Goal: Task Accomplishment & Management: Manage account settings

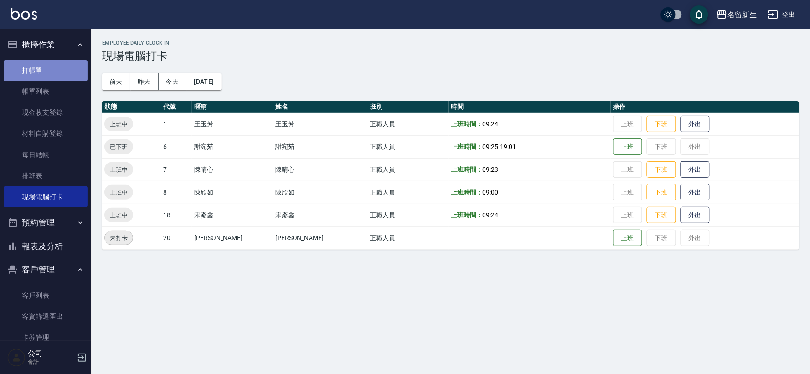
click at [55, 63] on link "打帳單" at bounding box center [46, 70] width 84 height 21
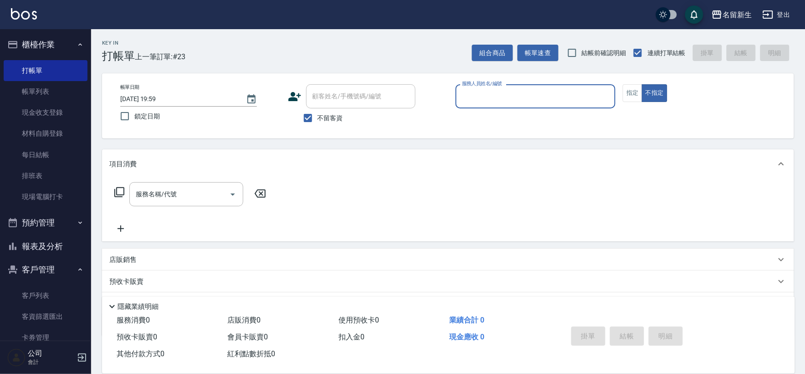
click at [325, 124] on label "不留客資" at bounding box center [321, 117] width 45 height 19
click at [318, 124] on input "不留客資" at bounding box center [308, 117] width 19 height 19
checkbox input "false"
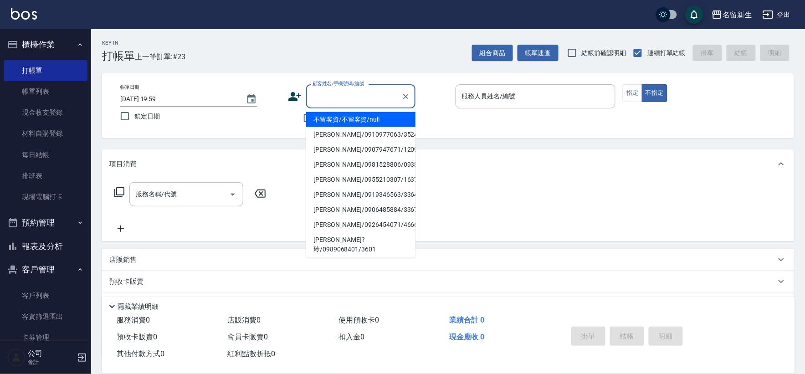
click at [332, 99] on input "顧客姓名/手機號碼/編號" at bounding box center [354, 96] width 88 height 16
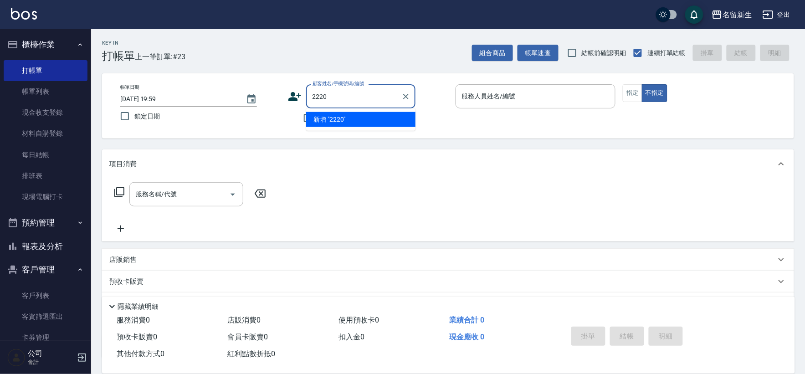
type input "2220"
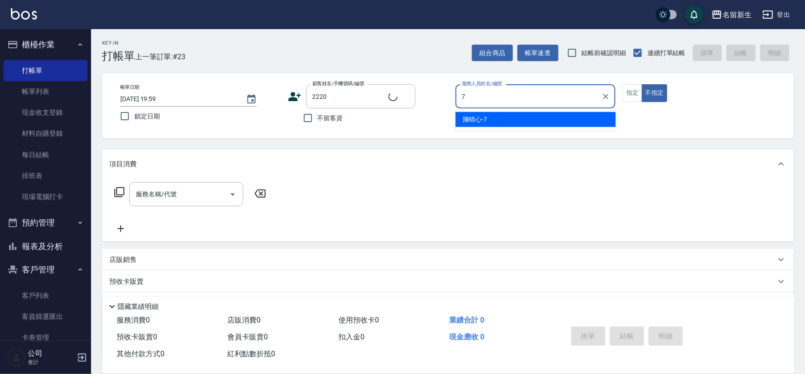
type input "7"
type button "false"
type input "王一聖/0901311191/2220"
type input "陳晴心-7"
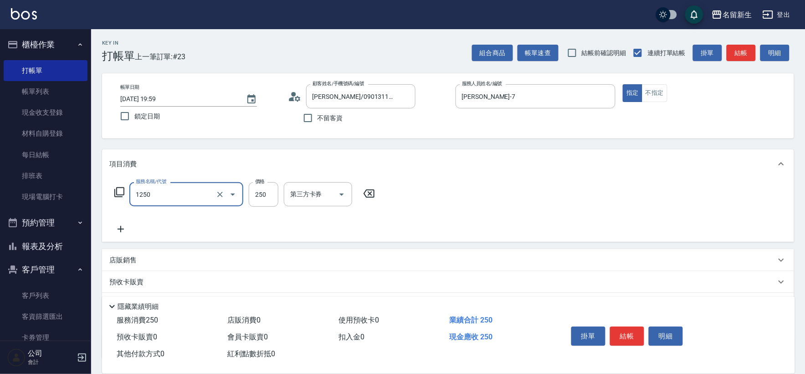
type input "洗髮250(1250)"
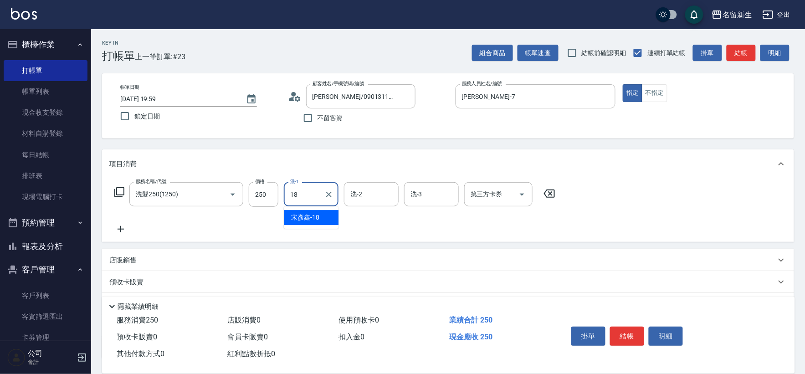
type input "宋彥鑫-18"
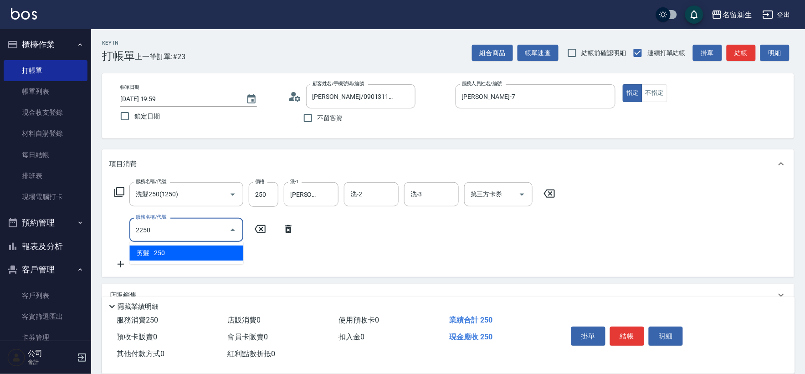
type input "剪髮(2250)"
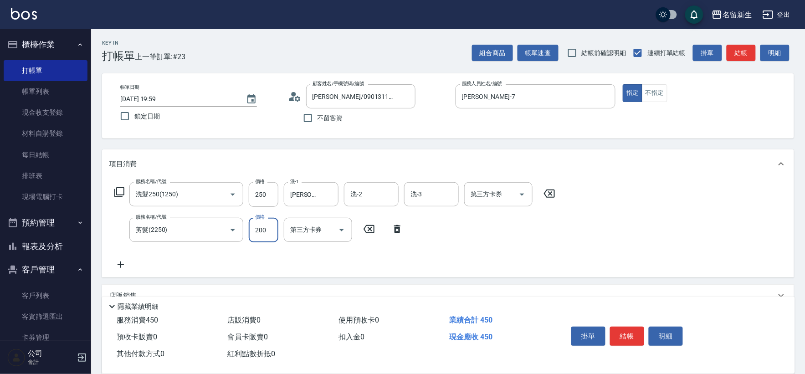
type input "200"
type input "Line酷券"
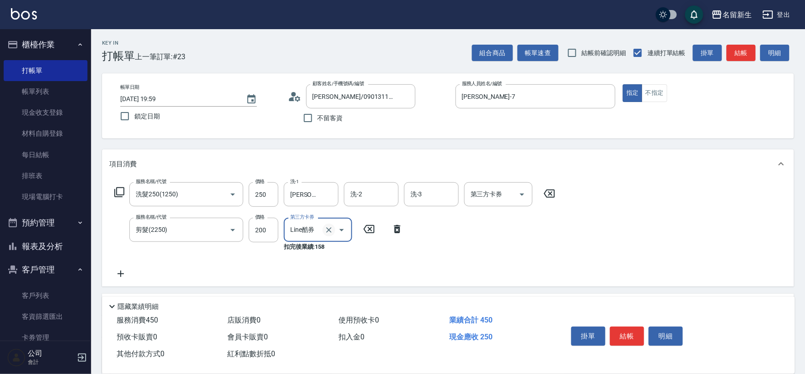
click at [325, 226] on icon "Clear" at bounding box center [329, 230] width 9 height 9
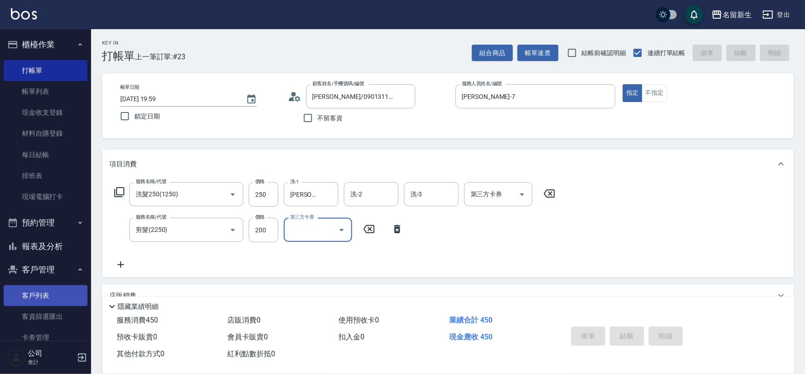
type input "2025/10/11 20:00"
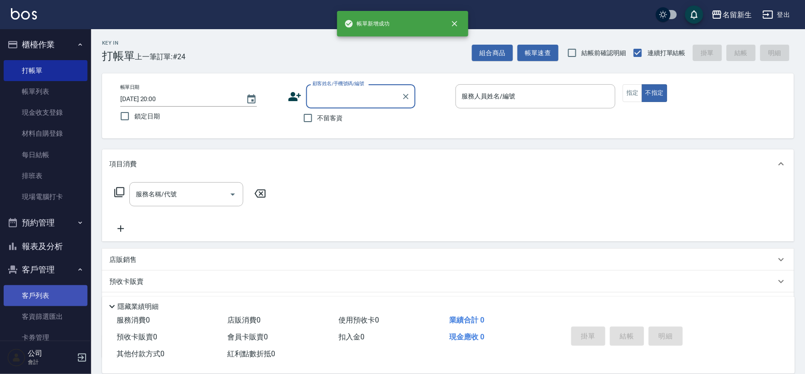
click at [61, 293] on link "客戶列表" at bounding box center [46, 295] width 84 height 21
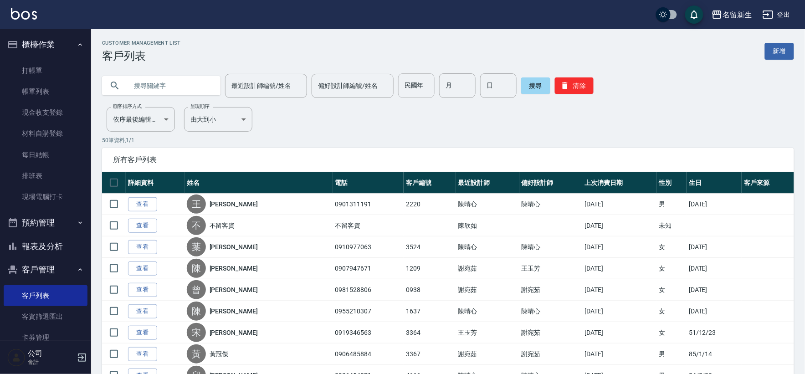
click at [420, 81] on input "民國年" at bounding box center [416, 85] width 36 height 25
type input "83"
type input "06"
type input "02"
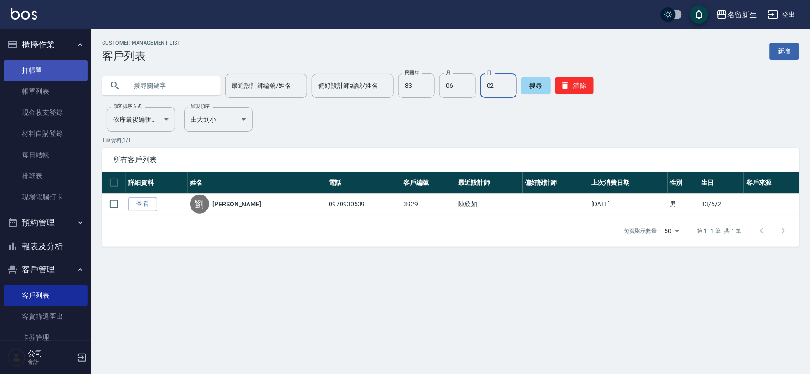
click at [47, 66] on link "打帳單" at bounding box center [46, 70] width 84 height 21
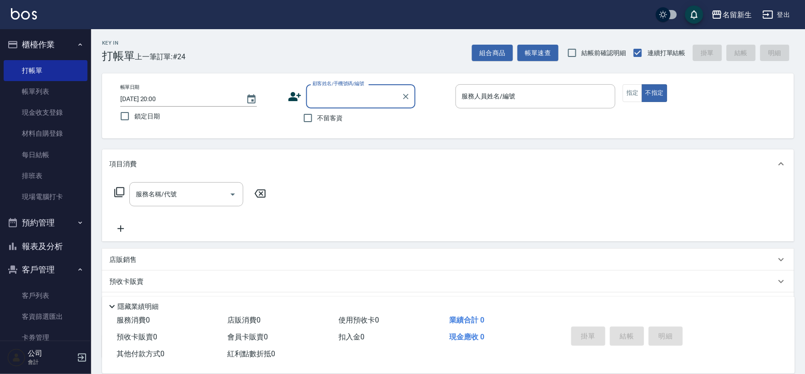
click at [377, 95] on input "顧客姓名/手機號碼/編號" at bounding box center [354, 96] width 88 height 16
type input "4595"
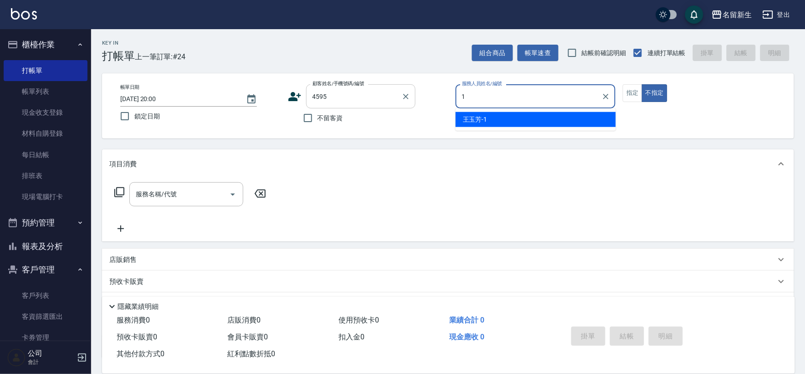
type input "王玉芳-1"
type button "false"
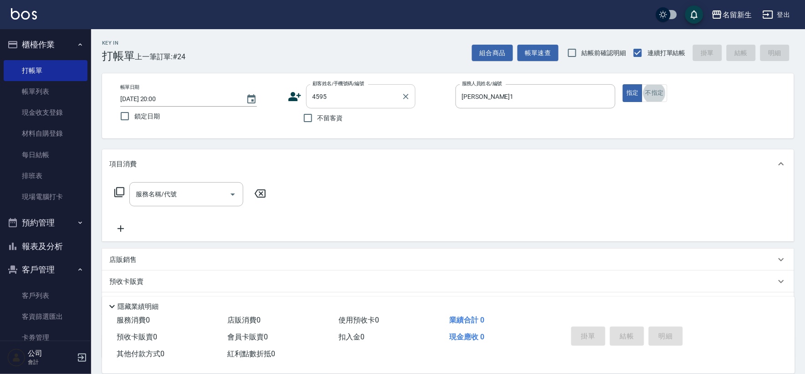
type input "周梅子/0989574067/4595"
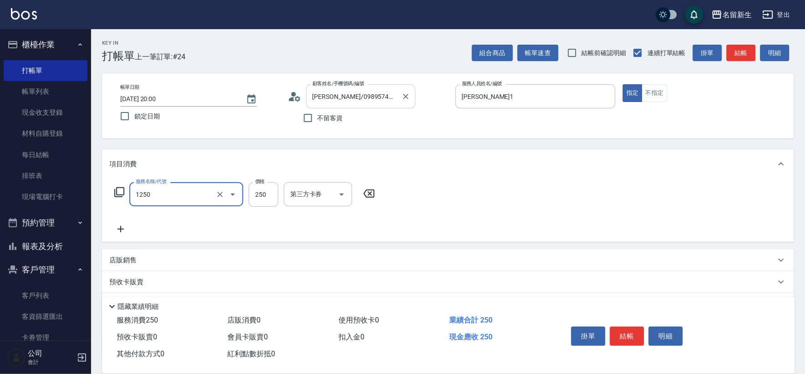
type input "洗髮250(1250)"
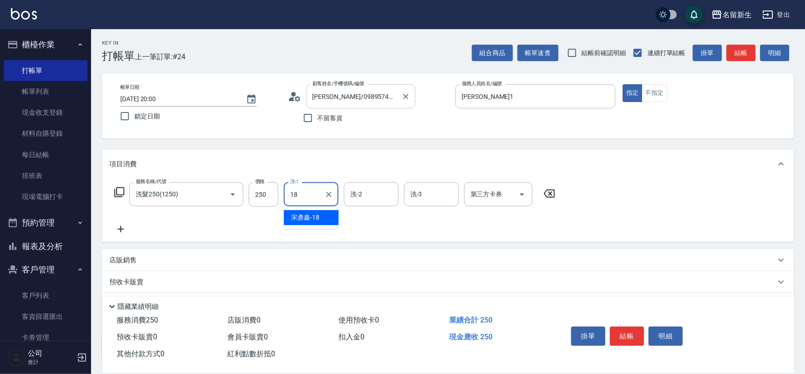
type input "宋彥鑫-18"
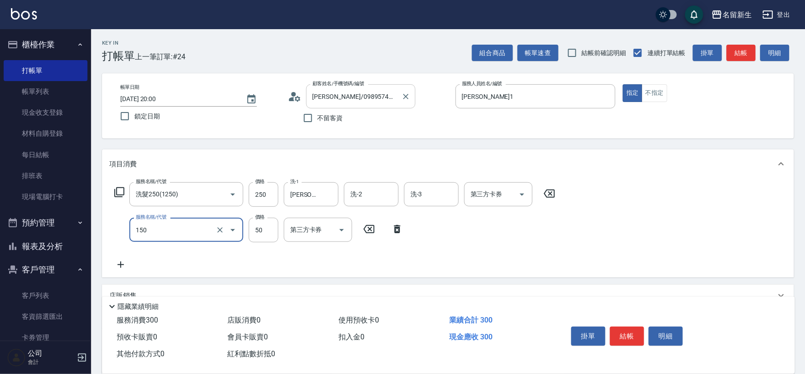
type input "精油(150)"
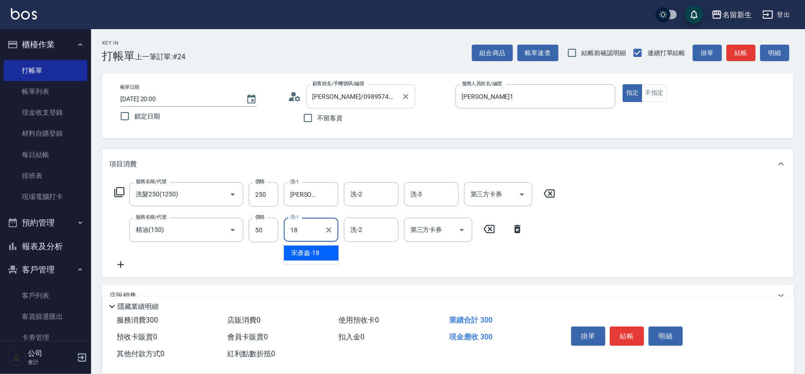
type input "宋彥鑫-18"
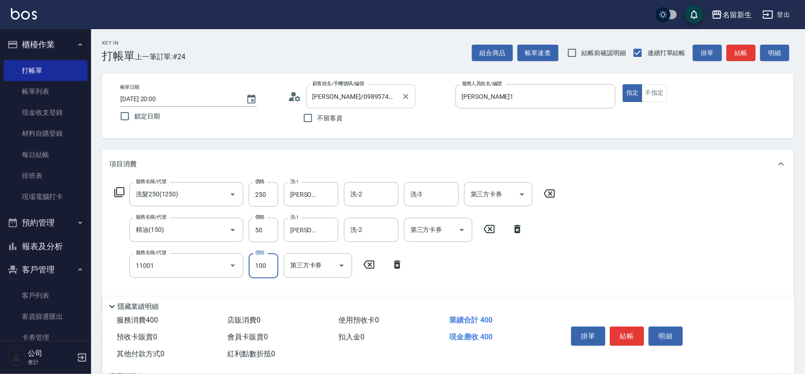
type input "瞬護(11001)"
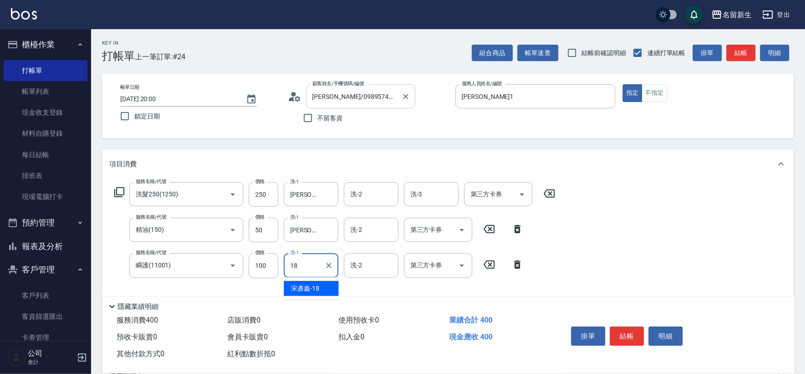
type input "宋彥鑫-18"
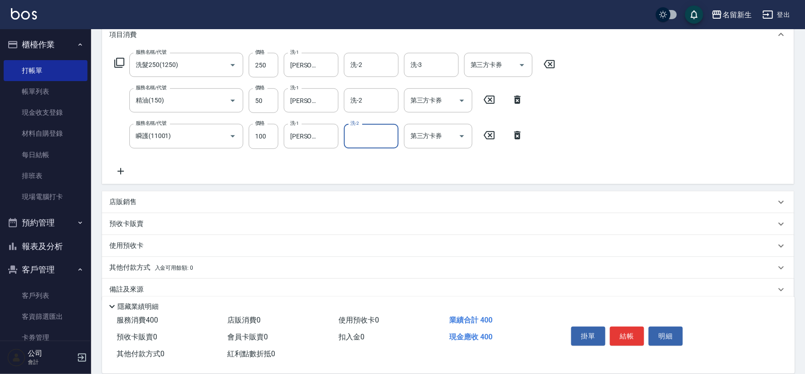
scroll to position [142, 0]
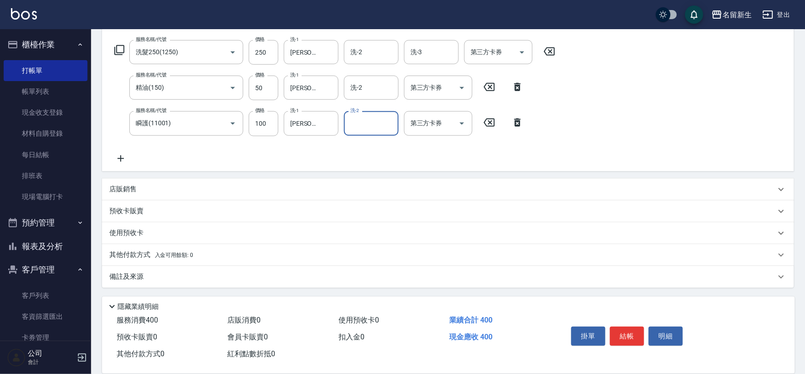
click at [127, 198] on div "店販銷售" at bounding box center [448, 190] width 692 height 22
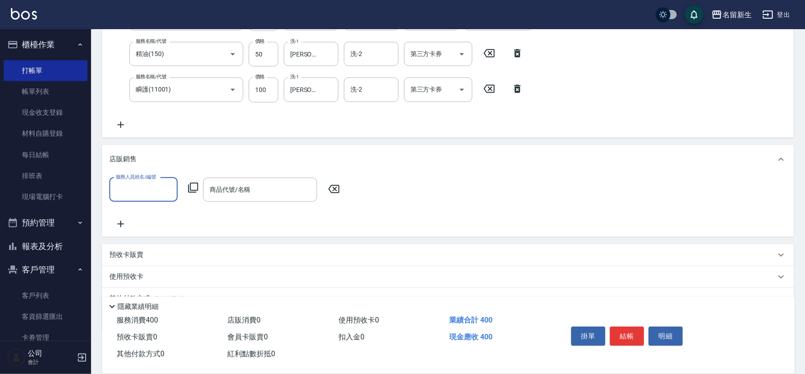
scroll to position [219, 0]
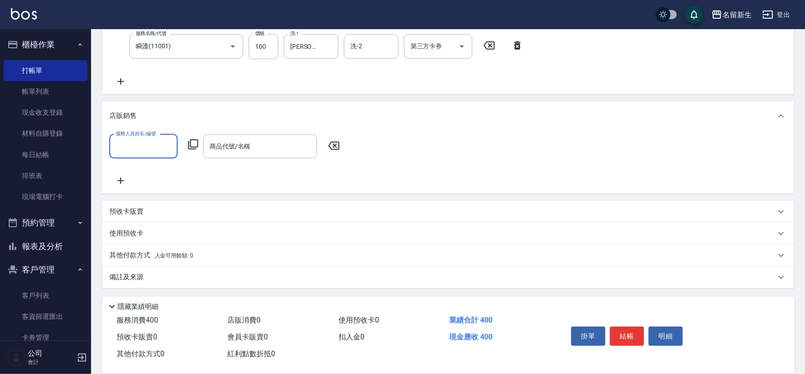
click at [144, 154] on div "服務人員姓名/編號" at bounding box center [143, 146] width 68 height 24
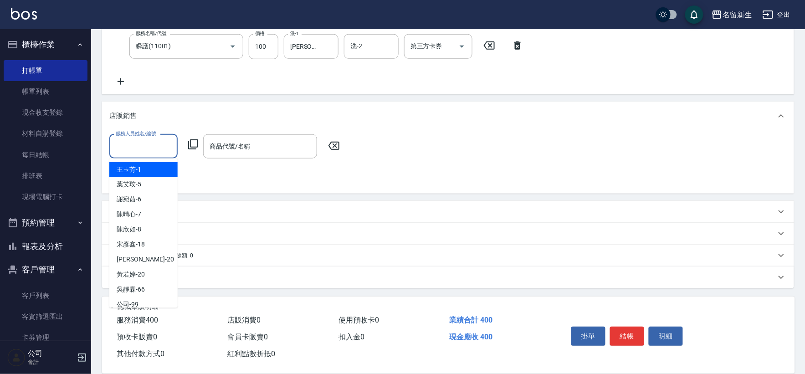
click at [145, 165] on div "王玉芳 -1" at bounding box center [143, 169] width 68 height 15
type input "王玉芳-1"
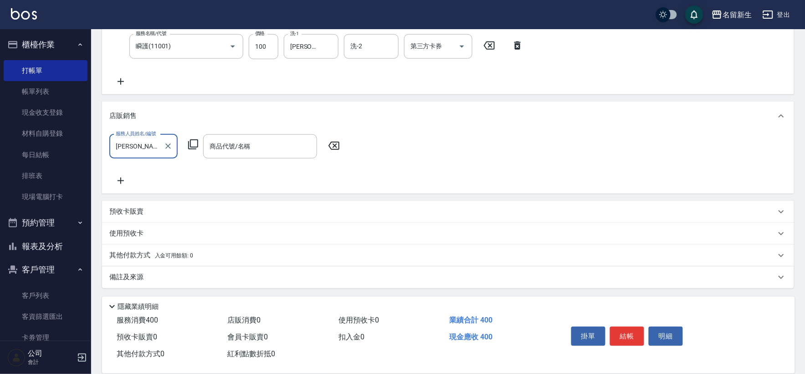
click at [195, 143] on icon at bounding box center [193, 144] width 11 height 11
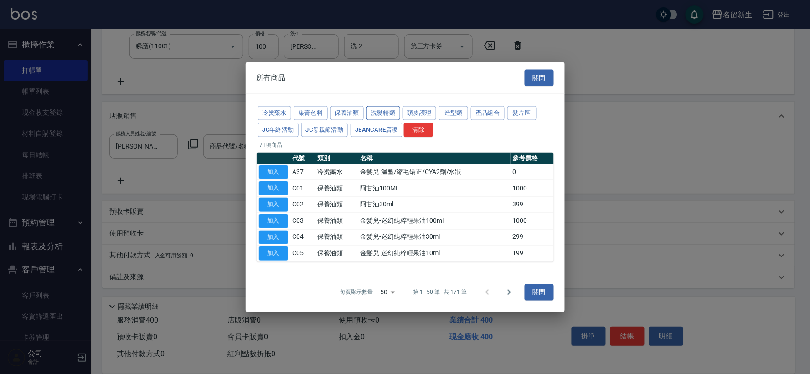
click at [391, 113] on button "洗髮精類" at bounding box center [383, 113] width 34 height 14
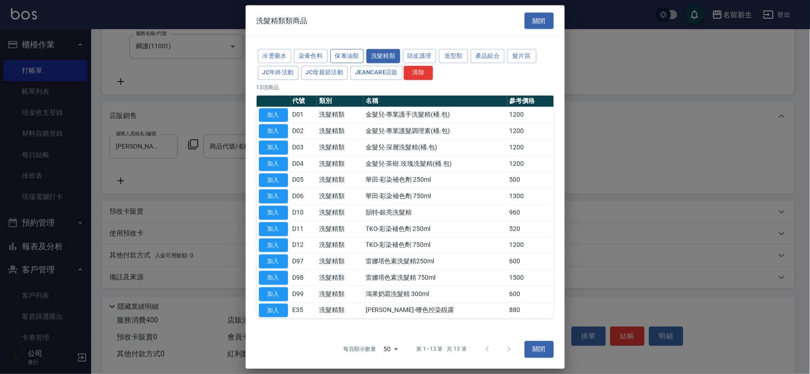
click at [353, 51] on button "保養油類" at bounding box center [347, 56] width 34 height 14
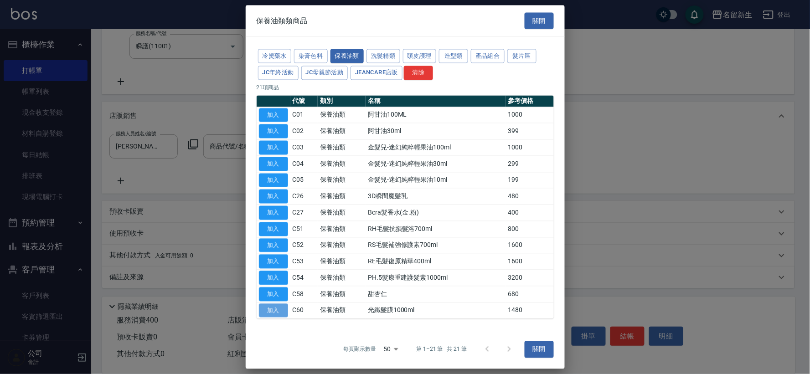
click at [269, 315] on button "加入" at bounding box center [273, 311] width 29 height 14
type input "光纖髮膜1000ml"
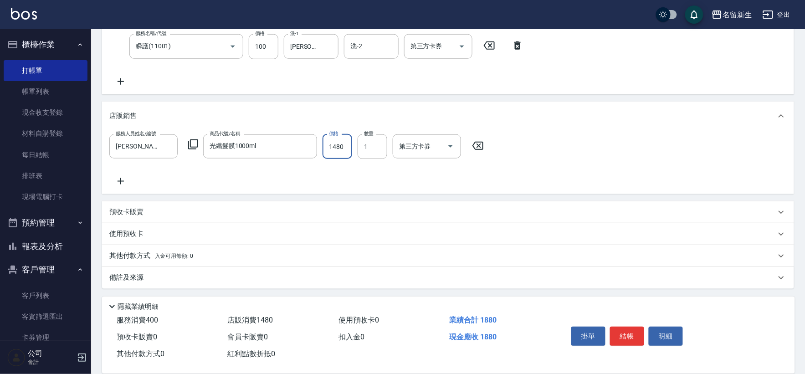
click at [347, 139] on input "1480" at bounding box center [338, 146] width 30 height 25
type input "1258"
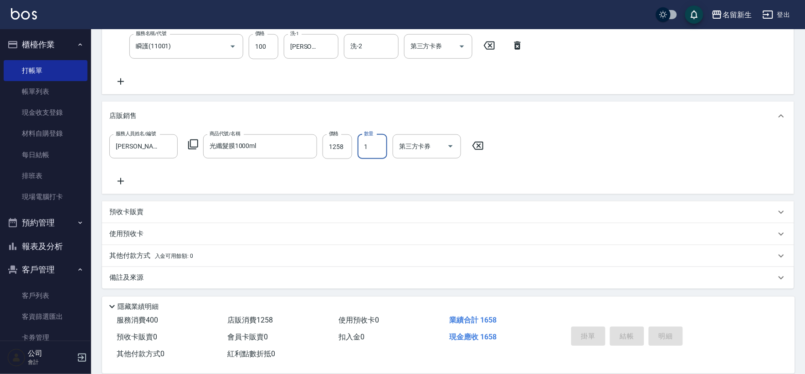
type input "2025/10/11 20:01"
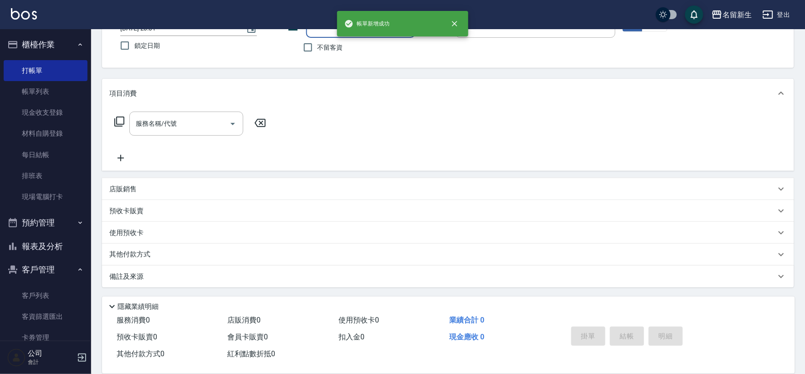
scroll to position [0, 0]
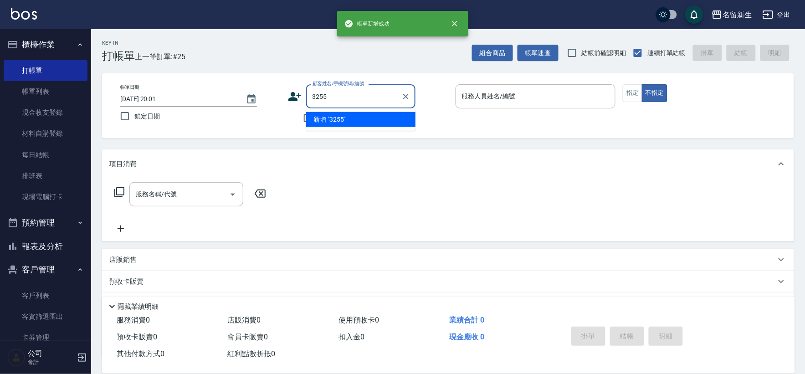
type input "3255"
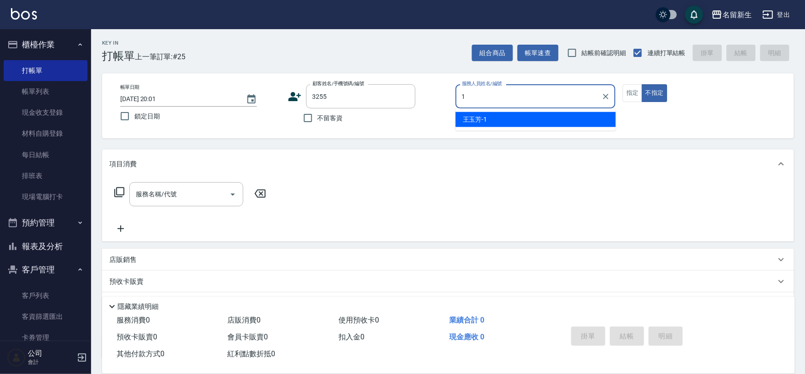
type input "王玉芳-1"
type input "王凱兒/0936492087/3255"
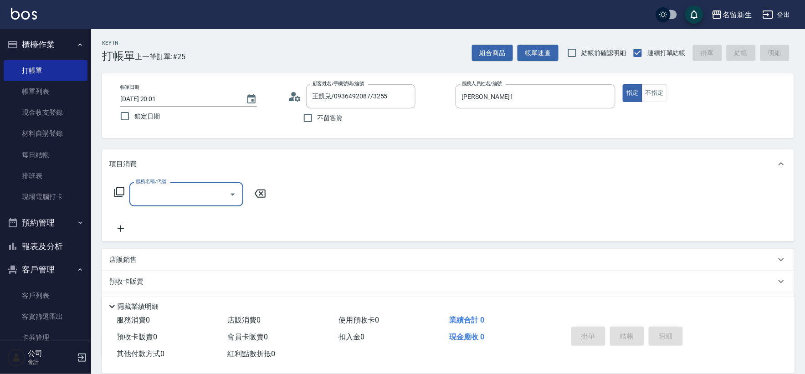
type input "3"
type input "公司活動/早鳥(41099)"
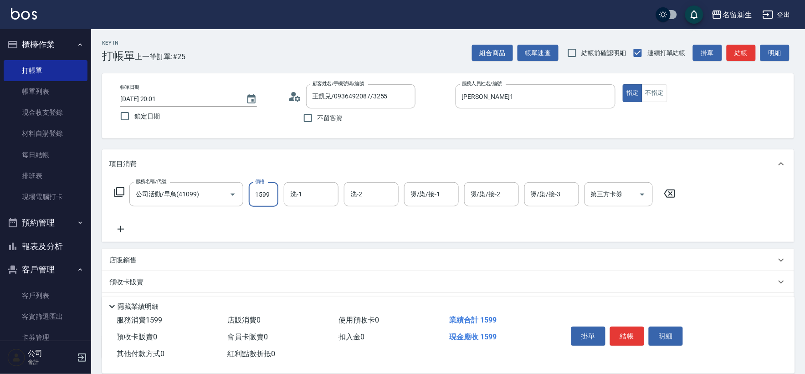
type input "1599"
type input "宋彥鑫-18"
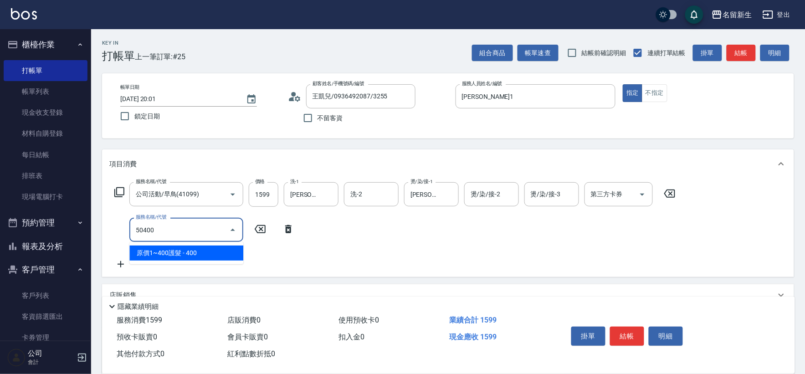
type input "原價1~400護髮(50400)"
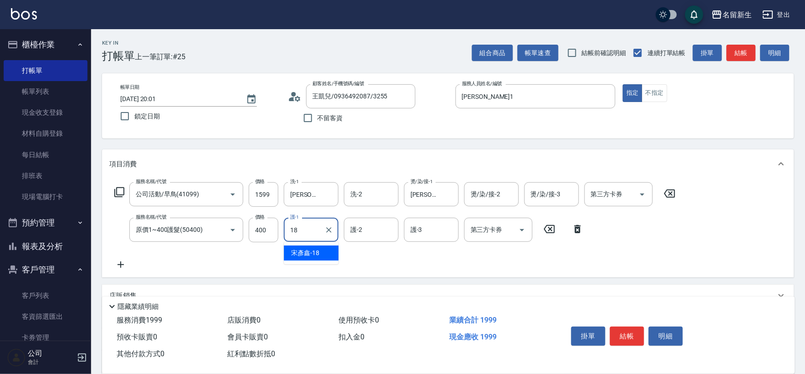
type input "宋彥鑫-18"
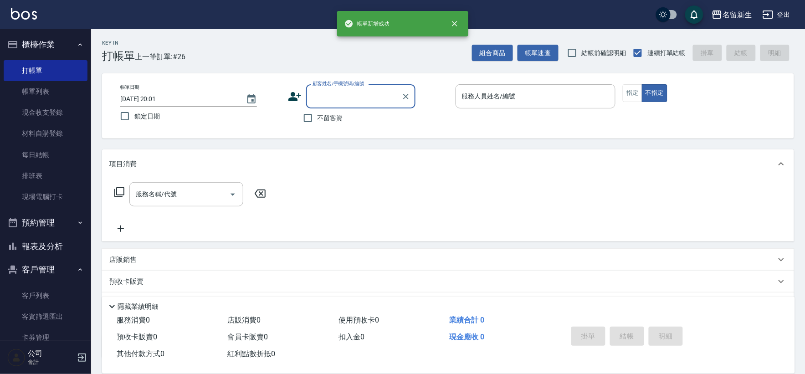
click at [343, 101] on input "顧客姓名/手機號碼/編號" at bounding box center [354, 96] width 88 height 16
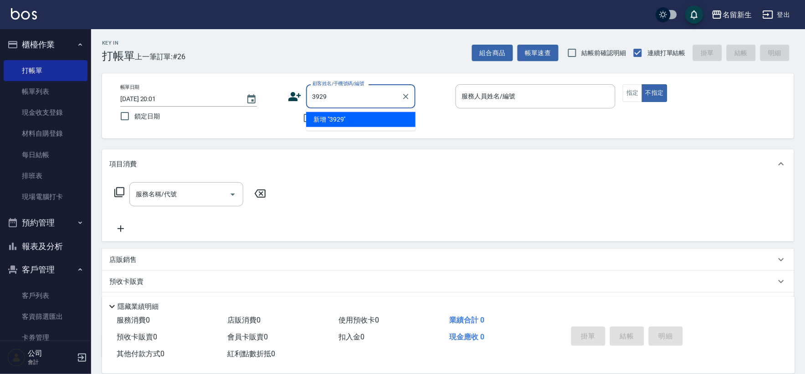
type input "3929"
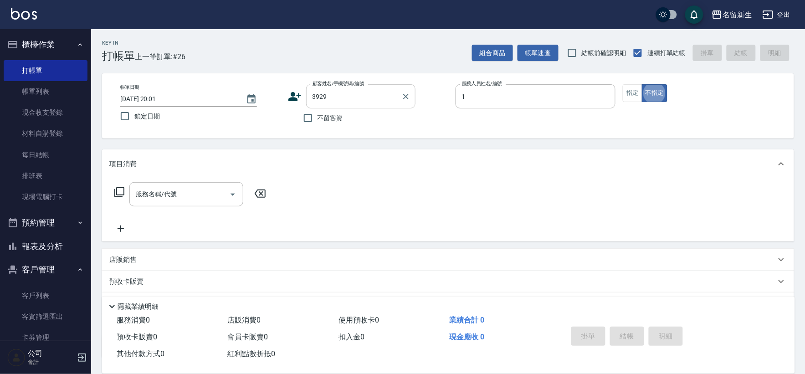
type input "王玉芳-1"
type input "劉家齊/0970930539/3929"
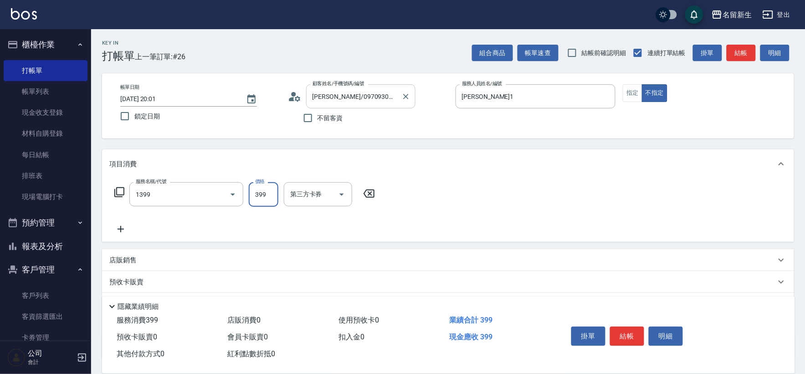
type input "健康洗髮(1399)"
type input "399"
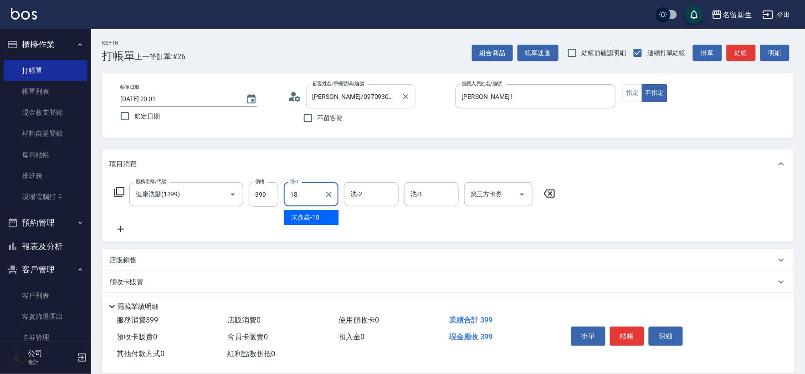
type input "宋彥鑫-18"
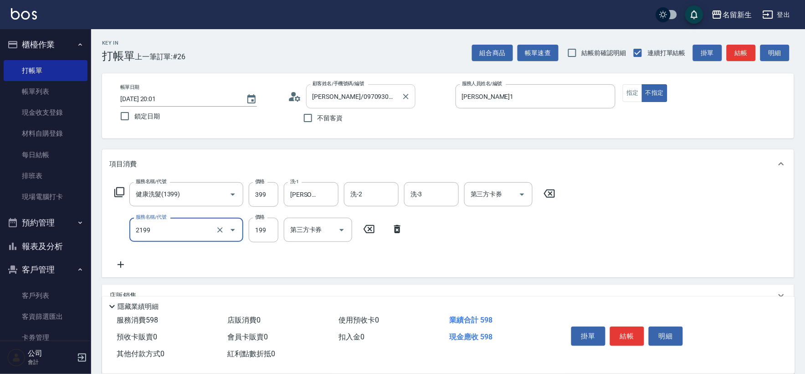
type input "不指定剪髮活動(2199)"
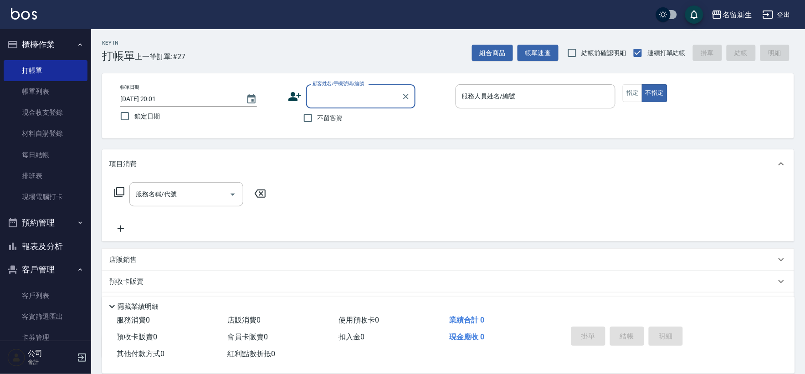
click at [66, 242] on button "報表及分析" at bounding box center [46, 247] width 84 height 24
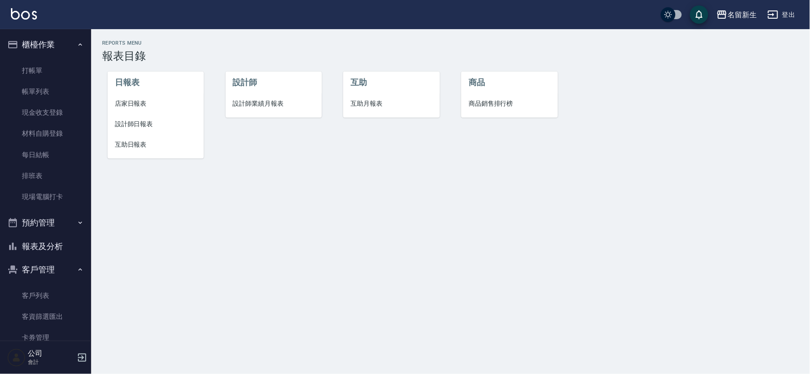
click at [121, 148] on span "互助日報表" at bounding box center [156, 145] width 82 height 10
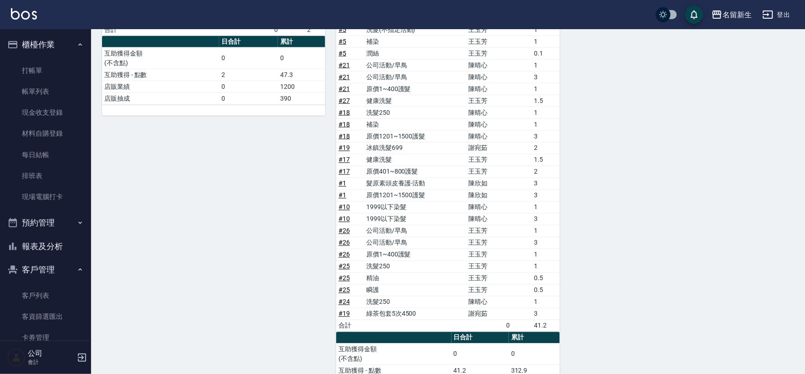
scroll to position [418, 0]
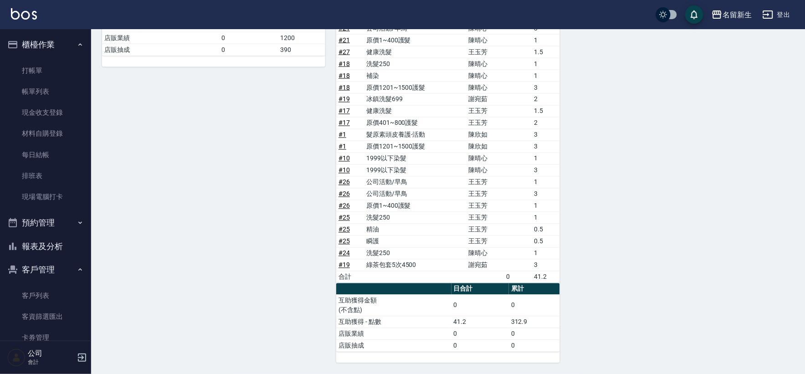
click at [51, 241] on button "報表及分析" at bounding box center [46, 247] width 84 height 24
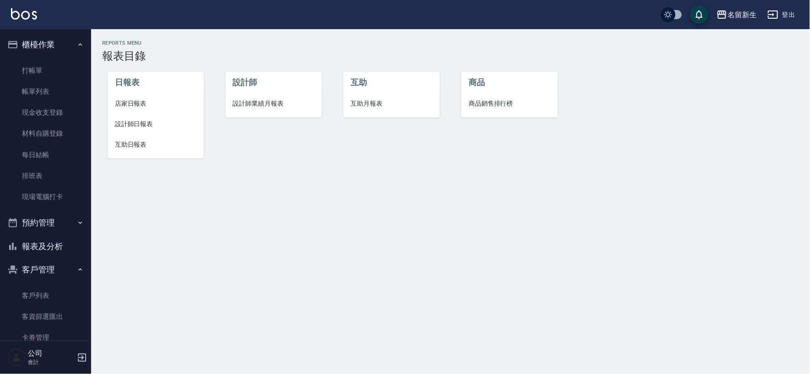
click at [368, 108] on li "互助月報表" at bounding box center [391, 103] width 96 height 21
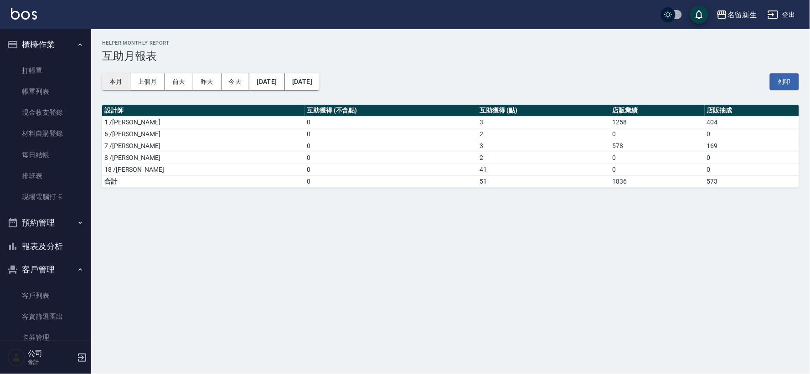
click at [122, 82] on button "本月" at bounding box center [116, 81] width 28 height 17
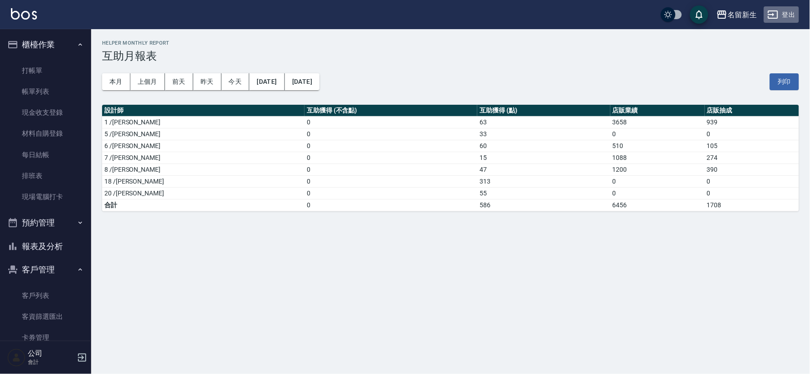
click at [778, 11] on icon "button" at bounding box center [773, 14] width 10 height 8
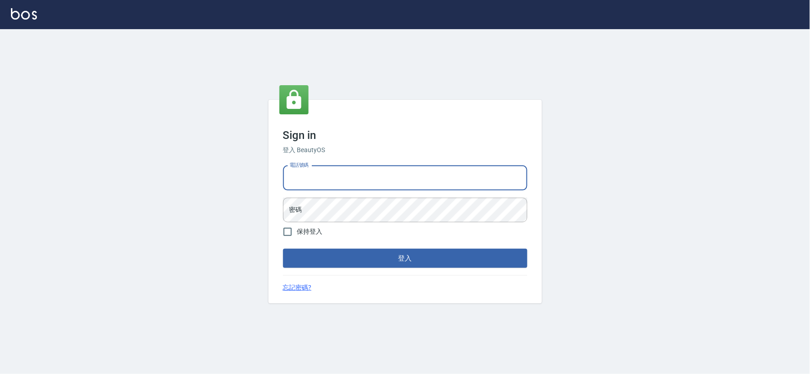
drag, startPoint x: 0, startPoint y: 0, endPoint x: 367, endPoint y: 173, distance: 405.7
click at [367, 173] on input "電話號碼" at bounding box center [405, 178] width 244 height 25
click at [367, 173] on input "034258365" at bounding box center [405, 178] width 244 height 25
drag, startPoint x: 367, startPoint y: 173, endPoint x: 219, endPoint y: 179, distance: 148.2
click at [219, 179] on div "Sign in 登入 BeautyOS 電話號碼 034258365 電話號碼 密碼 密碼 保持登入 登入 忘記密碼?" at bounding box center [405, 201] width 810 height 345
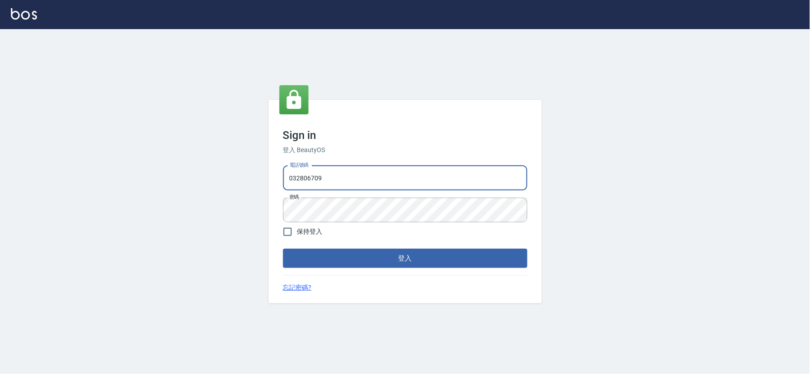
type input "032806709"
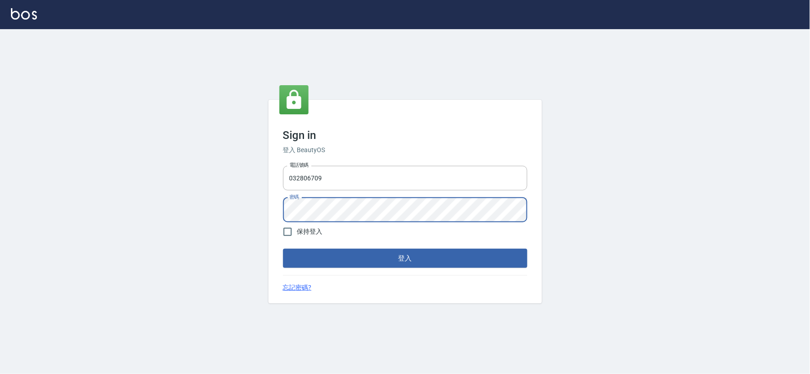
click at [224, 222] on div "Sign in 登入 BeautyOS 電話號碼 032806709 電話號碼 密碼 密碼 保持登入 登入 忘記密碼?" at bounding box center [405, 201] width 810 height 345
click at [283, 249] on button "登入" at bounding box center [405, 258] width 244 height 19
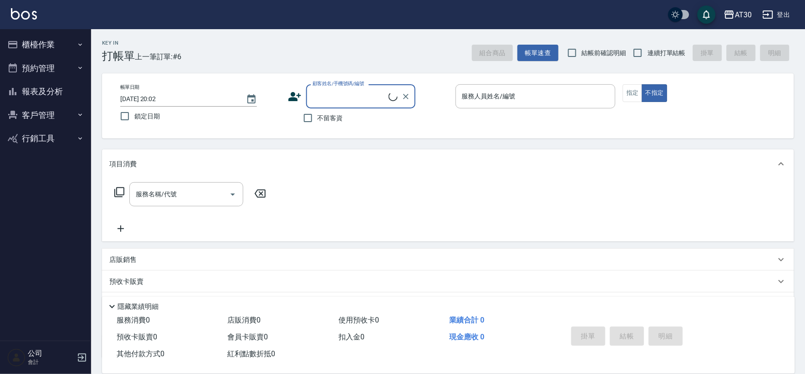
click at [64, 87] on button "報表及分析" at bounding box center [46, 92] width 84 height 24
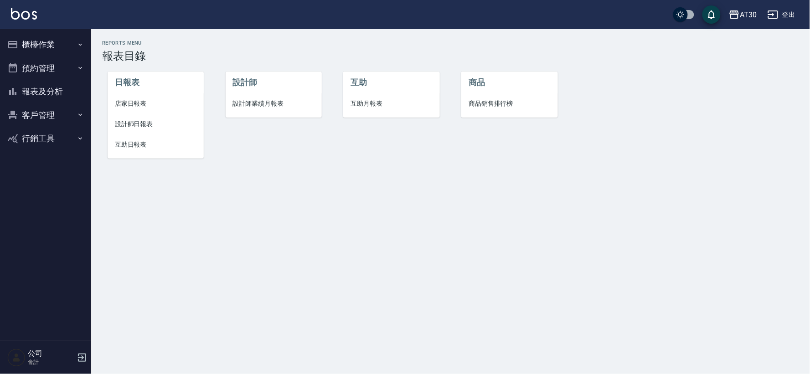
click at [366, 103] on span "互助月報表" at bounding box center [391, 104] width 82 height 10
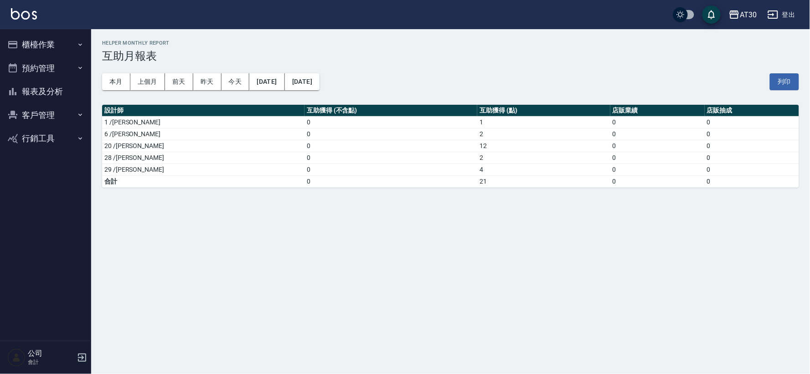
drag, startPoint x: 425, startPoint y: 143, endPoint x: 436, endPoint y: 143, distance: 10.5
click at [436, 143] on tr "20 /賴伊珊 0 12 0 0" at bounding box center [450, 146] width 697 height 12
click at [359, 140] on td "0" at bounding box center [390, 146] width 173 height 12
click at [242, 76] on button "今天" at bounding box center [236, 81] width 28 height 17
click at [213, 83] on button "昨天" at bounding box center [207, 81] width 28 height 17
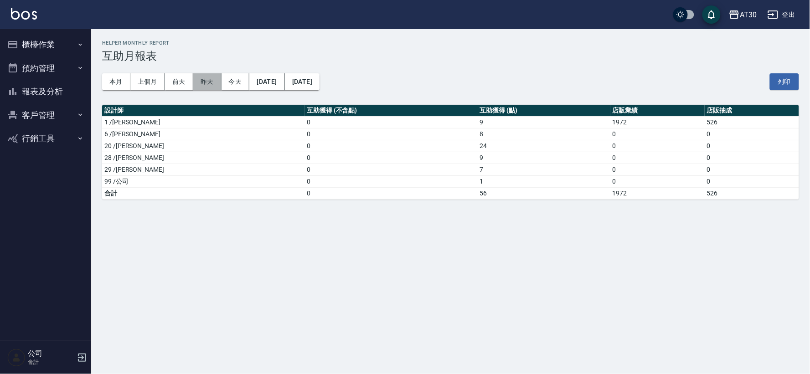
click at [213, 83] on button "昨天" at bounding box center [207, 81] width 28 height 17
click at [240, 82] on button "今天" at bounding box center [236, 81] width 28 height 17
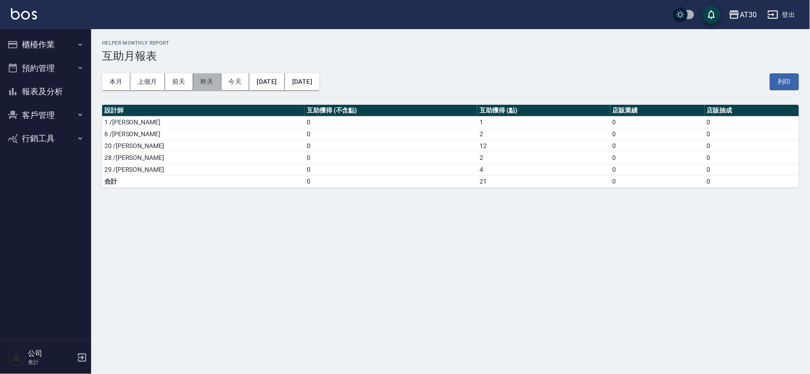
click at [216, 85] on button "昨天" at bounding box center [207, 81] width 28 height 17
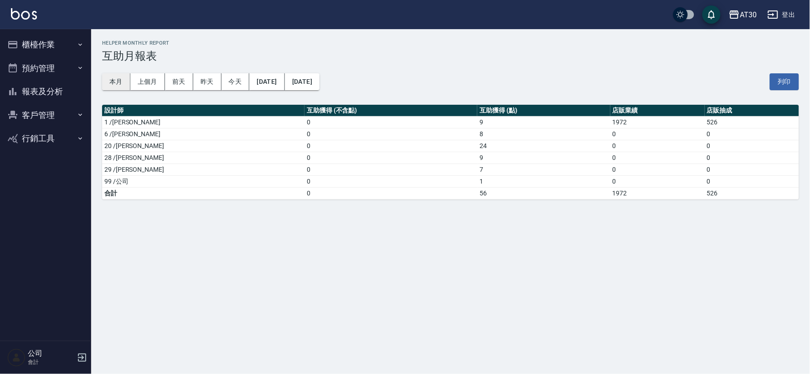
click at [122, 80] on button "本月" at bounding box center [116, 81] width 28 height 17
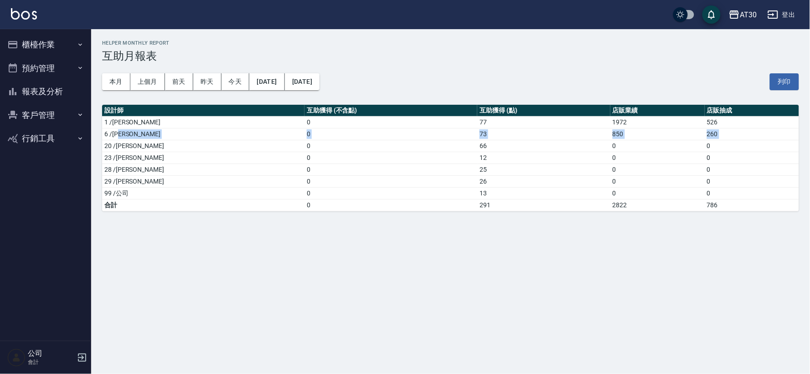
drag, startPoint x: 102, startPoint y: 142, endPoint x: 125, endPoint y: 139, distance: 23.5
click at [125, 139] on tbody "1 /劉千慈 0 77 1972 526 6 /吳靜霖 0 73 850 260 20 /賴伊珊 0 66 0 0 23 /曾駿育 0 12 0 0 28 /…" at bounding box center [450, 163] width 697 height 95
click at [125, 148] on td "20 /賴伊珊" at bounding box center [203, 146] width 202 height 12
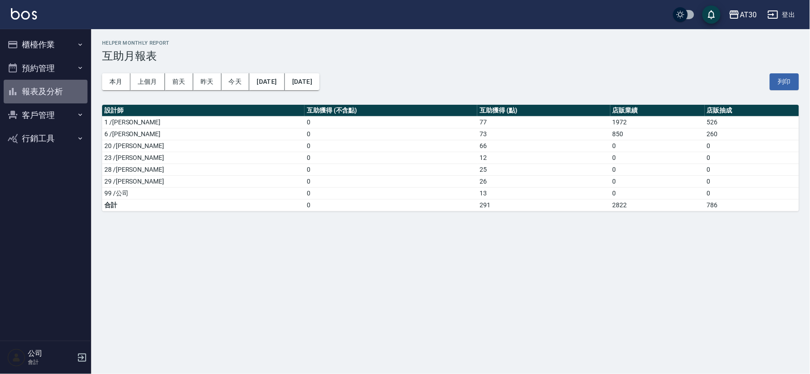
click at [43, 90] on button "報表及分析" at bounding box center [46, 92] width 84 height 24
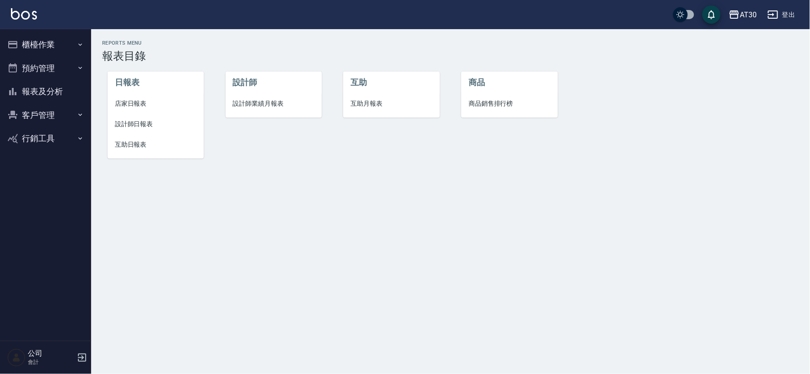
click at [256, 105] on span "設計師業績月報表" at bounding box center [274, 104] width 82 height 10
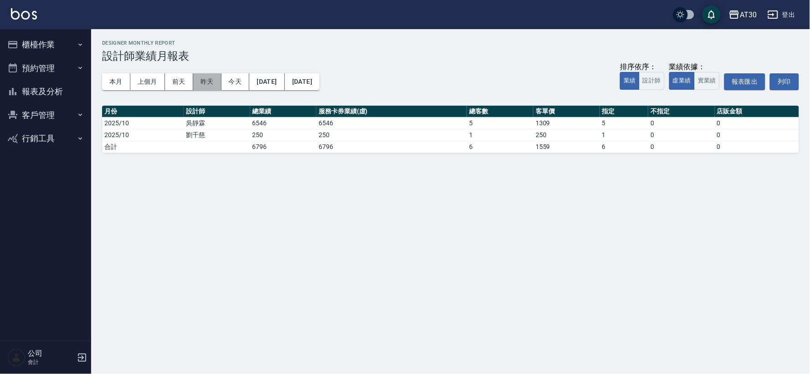
click at [213, 80] on button "昨天" at bounding box center [207, 81] width 28 height 17
click at [122, 82] on button "本月" at bounding box center [116, 81] width 28 height 17
click at [781, 13] on button "登出" at bounding box center [781, 14] width 35 height 17
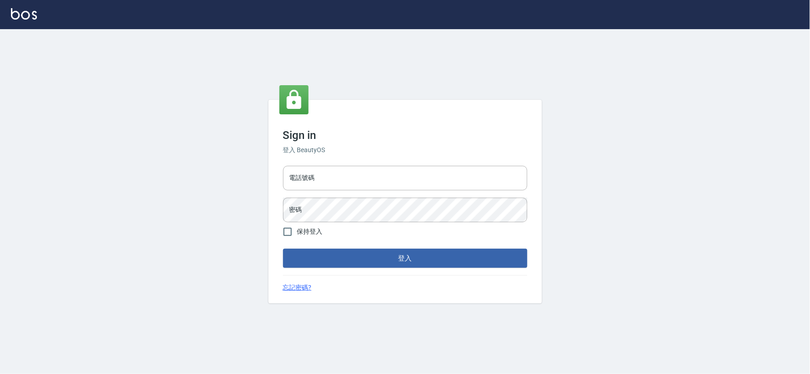
type input "032806709"
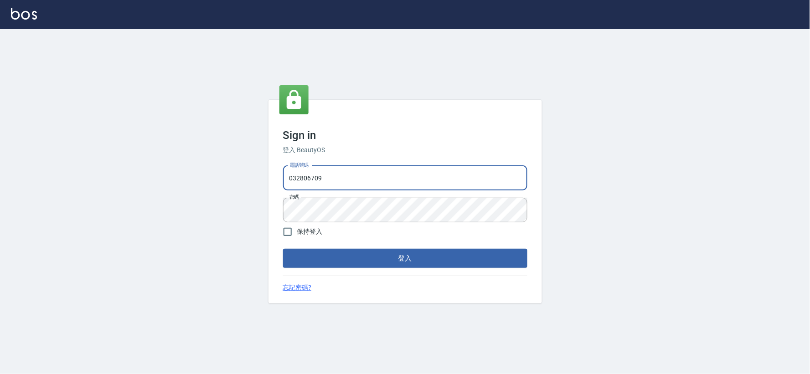
drag, startPoint x: 384, startPoint y: 185, endPoint x: 400, endPoint y: 170, distance: 22.3
click at [384, 186] on input "032806709" at bounding box center [405, 178] width 244 height 25
click at [400, 170] on input "032806709" at bounding box center [405, 178] width 244 height 25
type input "034258365"
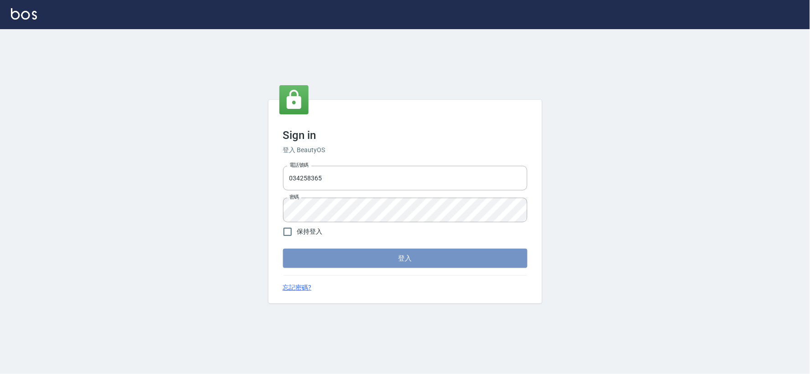
drag, startPoint x: 457, startPoint y: 251, endPoint x: 445, endPoint y: 271, distance: 23.1
click at [457, 252] on button "登入" at bounding box center [405, 258] width 244 height 19
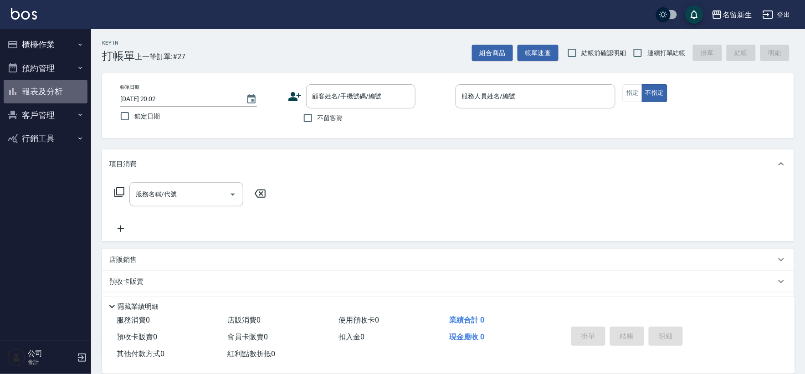
click at [27, 96] on button "報表及分析" at bounding box center [46, 92] width 84 height 24
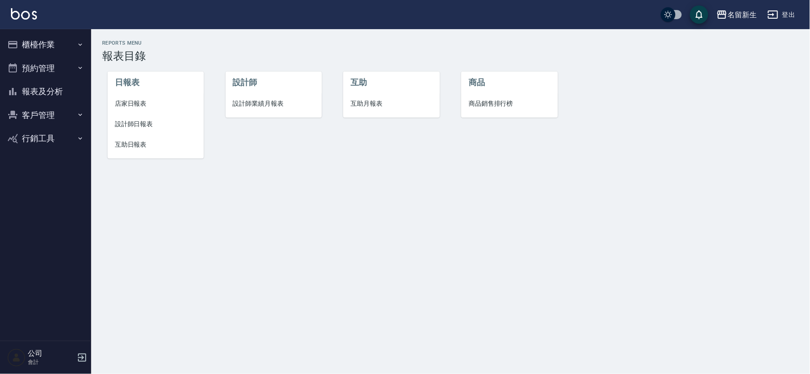
click at [124, 102] on span "店家日報表" at bounding box center [156, 104] width 82 height 10
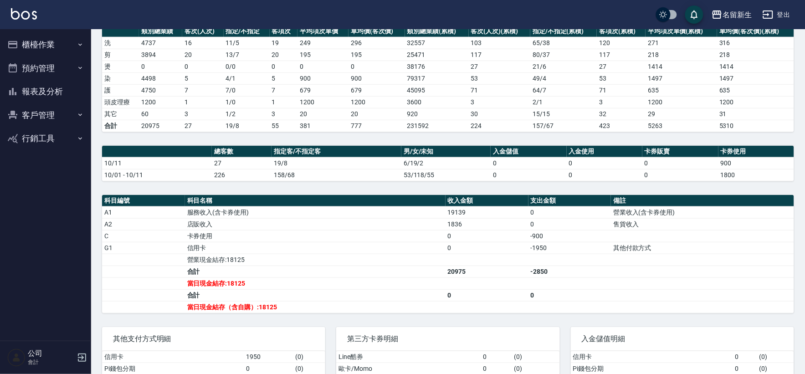
scroll to position [194, 0]
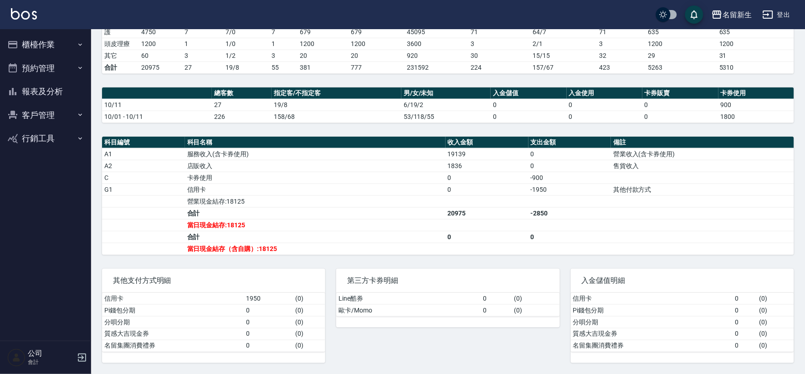
click at [62, 49] on button "櫃檯作業" at bounding box center [46, 45] width 84 height 24
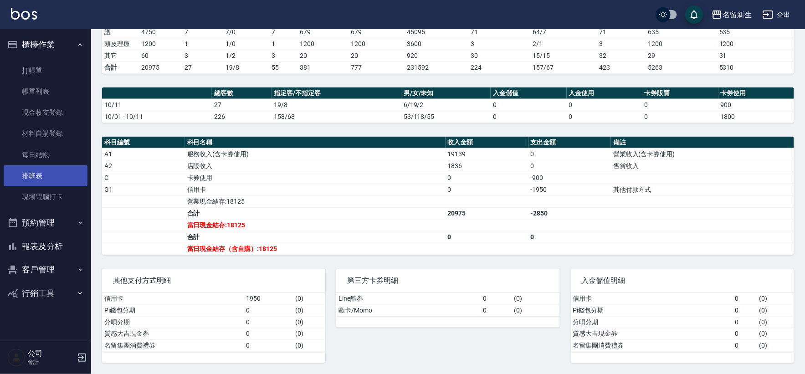
click at [62, 185] on link "排班表" at bounding box center [46, 175] width 84 height 21
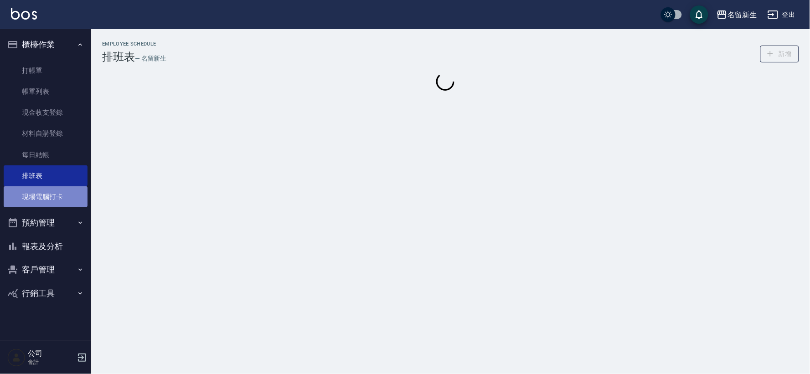
click at [65, 196] on link "現場電腦打卡" at bounding box center [46, 196] width 84 height 21
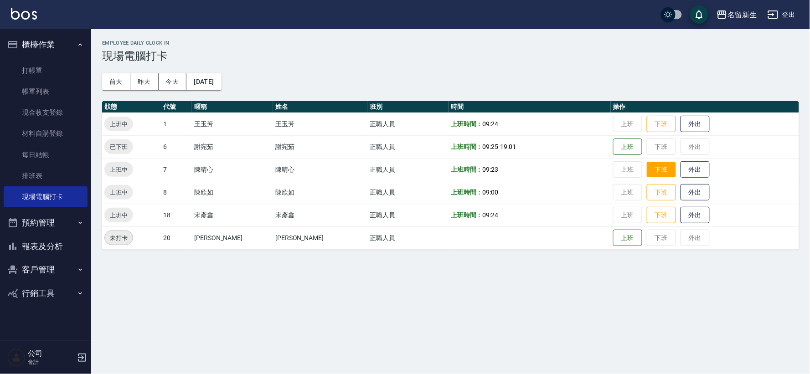
click at [647, 170] on button "下班" at bounding box center [661, 170] width 29 height 16
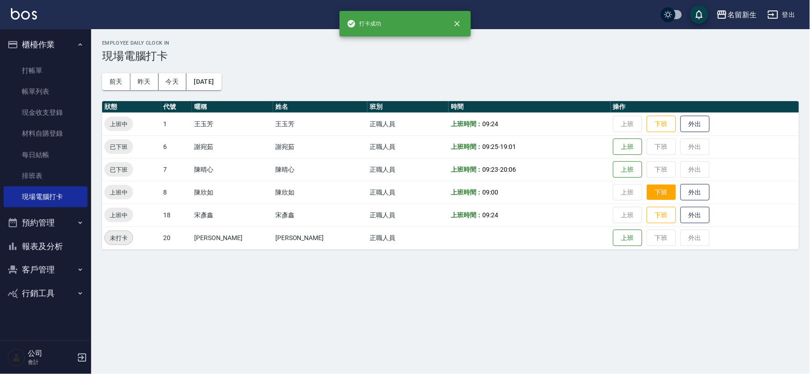
click at [652, 193] on button "下班" at bounding box center [661, 193] width 29 height 16
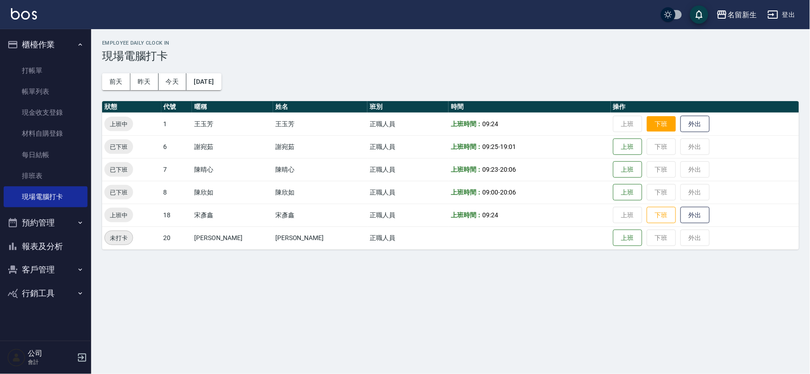
click at [647, 124] on button "下班" at bounding box center [661, 124] width 29 height 16
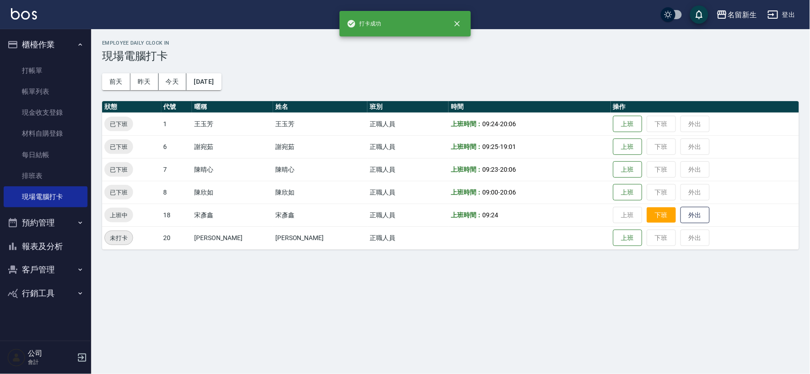
click at [647, 217] on button "下班" at bounding box center [661, 215] width 29 height 16
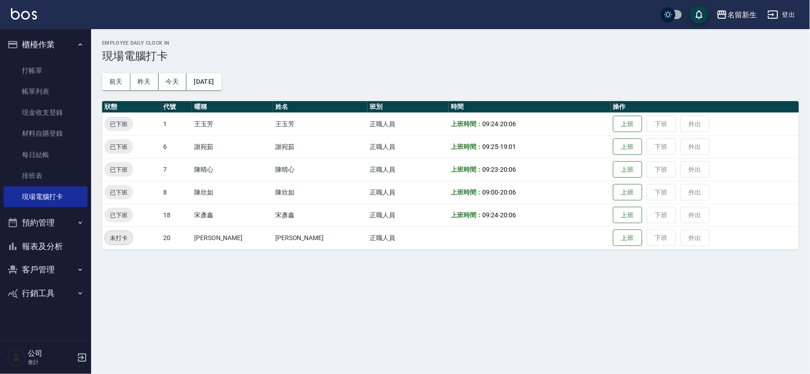
click at [68, 240] on button "報表及分析" at bounding box center [46, 247] width 84 height 24
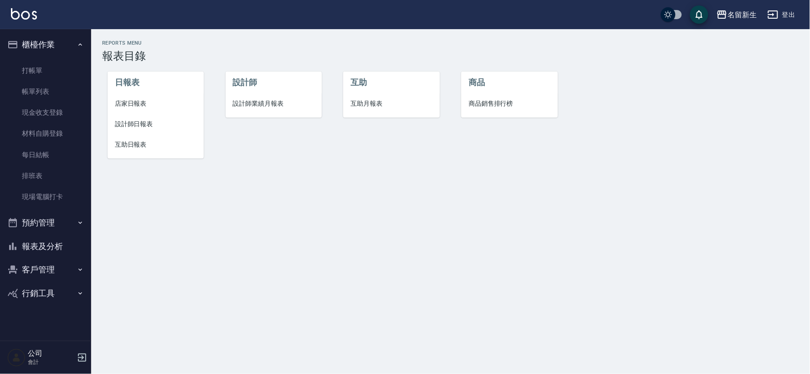
click at [234, 102] on span "設計師業績月報表" at bounding box center [274, 104] width 82 height 10
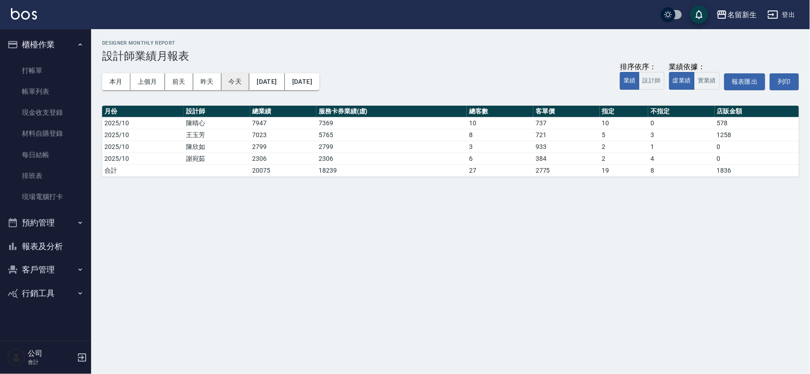
click at [235, 78] on button "今天" at bounding box center [236, 81] width 28 height 17
click at [206, 75] on button "昨天" at bounding box center [207, 81] width 28 height 17
click at [129, 83] on button "本月" at bounding box center [116, 81] width 28 height 17
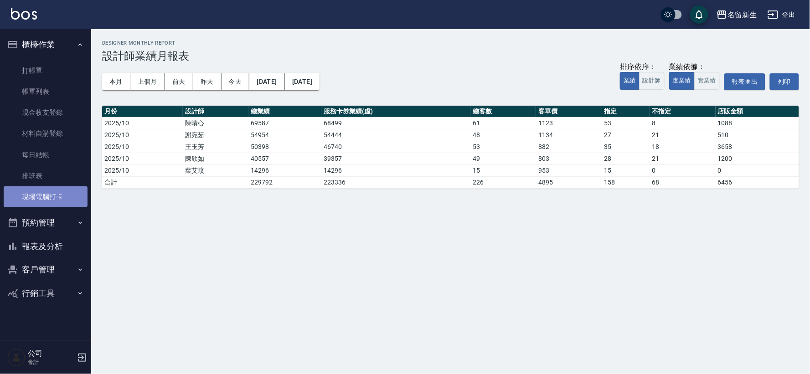
click at [80, 192] on link "現場電腦打卡" at bounding box center [46, 196] width 84 height 21
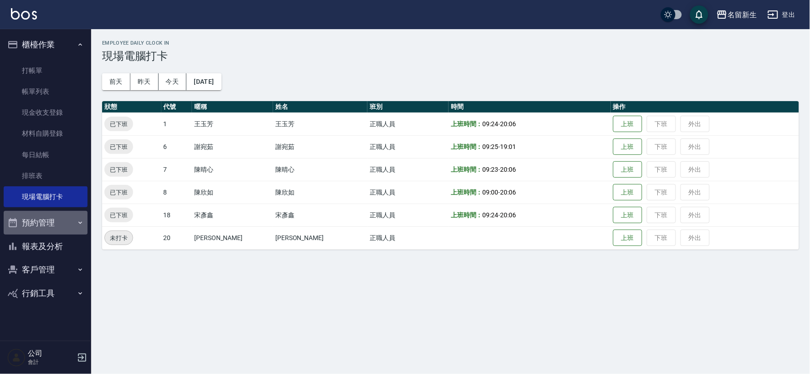
click at [65, 233] on button "預約管理" at bounding box center [46, 223] width 84 height 24
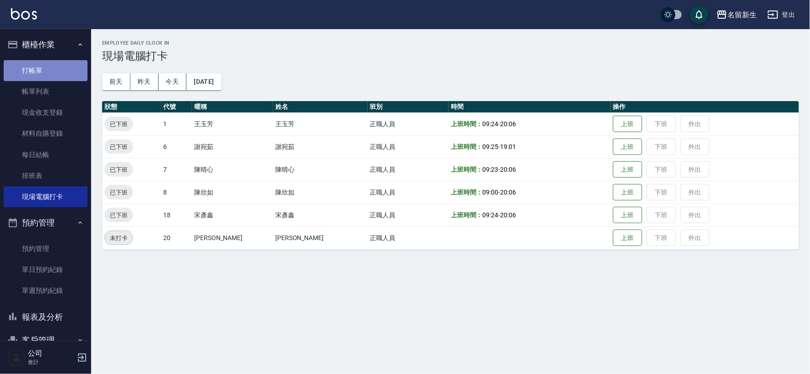
click at [63, 71] on link "打帳單" at bounding box center [46, 70] width 84 height 21
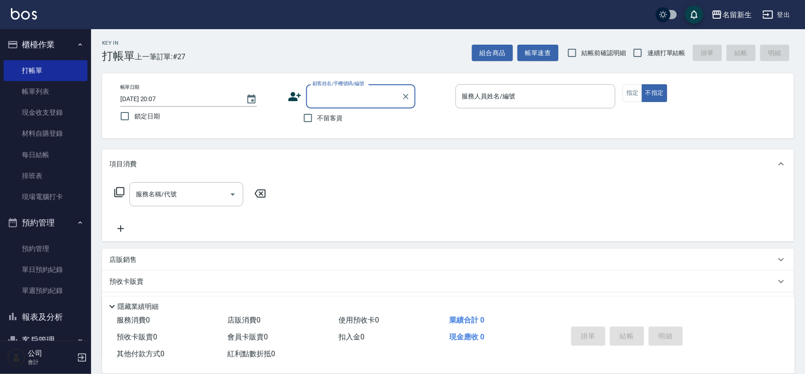
click at [42, 314] on button "報表及分析" at bounding box center [46, 317] width 84 height 24
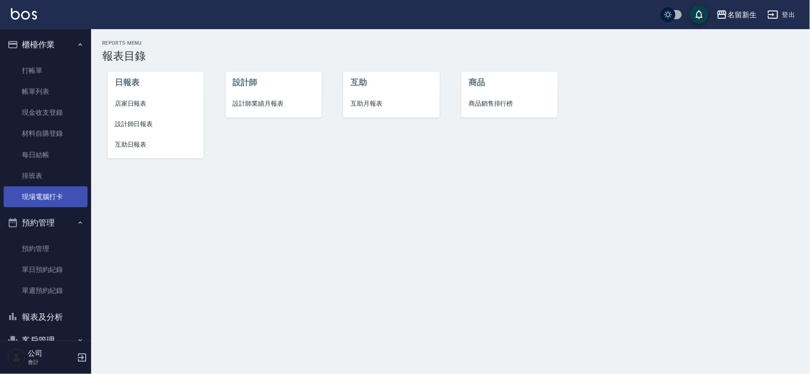
click at [55, 196] on link "現場電腦打卡" at bounding box center [46, 196] width 84 height 21
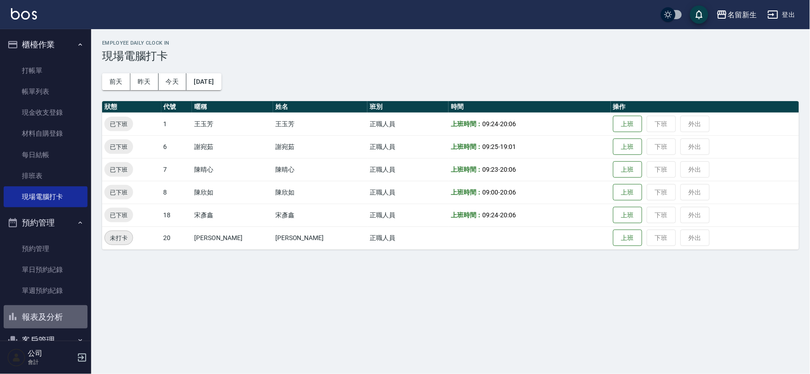
click at [57, 325] on button "報表及分析" at bounding box center [46, 317] width 84 height 24
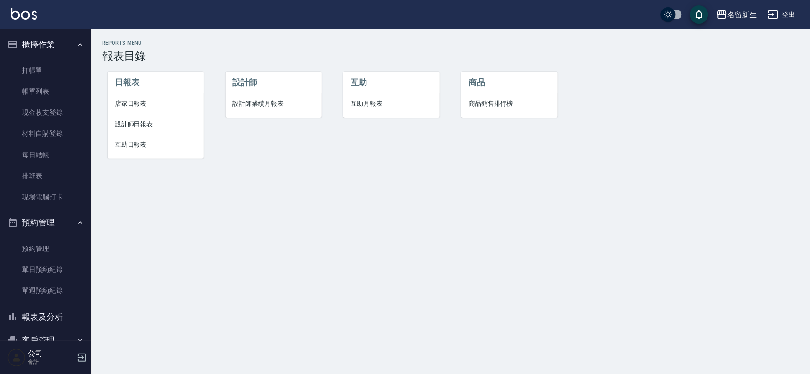
click at [126, 103] on span "店家日報表" at bounding box center [156, 104] width 82 height 10
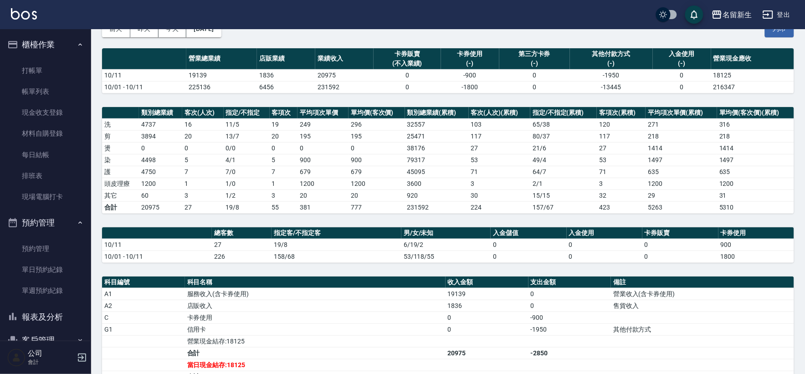
scroll to position [42, 0]
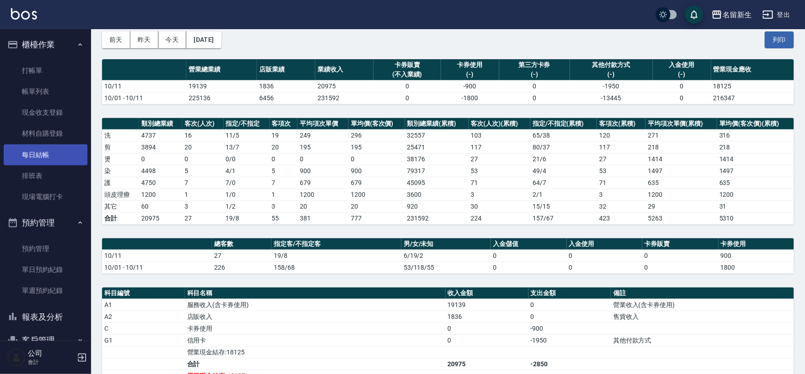
click at [52, 158] on link "每日結帳" at bounding box center [46, 154] width 84 height 21
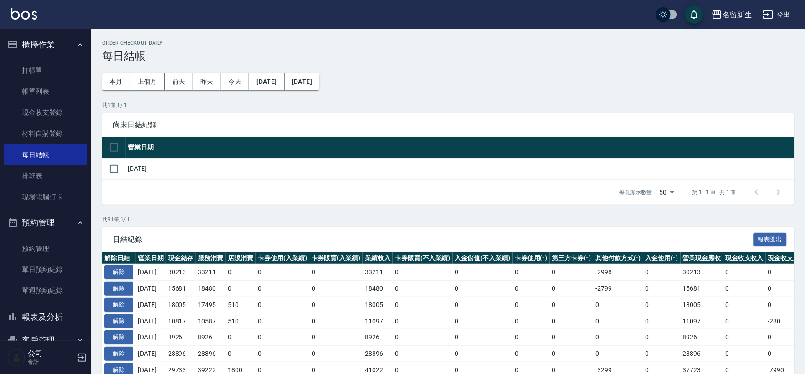
click at [109, 142] on input "checkbox" at bounding box center [113, 147] width 19 height 19
checkbox input "true"
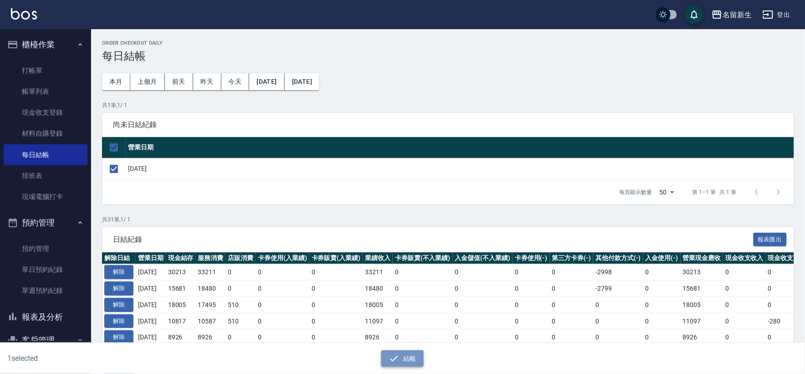
click at [405, 350] on button "結帳" at bounding box center [402, 358] width 42 height 17
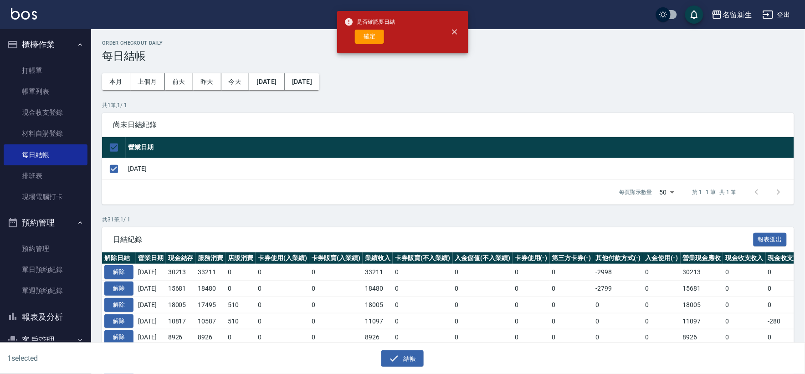
click at [365, 27] on div "是否確認要日結 確定" at bounding box center [370, 32] width 51 height 37
click at [370, 40] on button "確定" at bounding box center [369, 37] width 29 height 14
checkbox input "false"
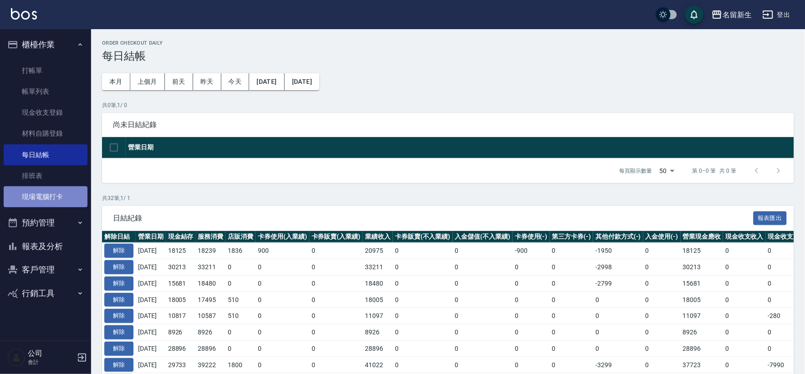
click at [55, 193] on link "現場電腦打卡" at bounding box center [46, 196] width 84 height 21
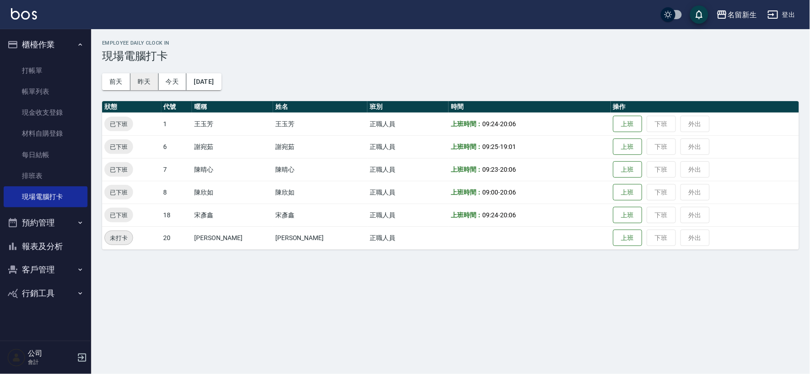
click at [149, 83] on button "昨天" at bounding box center [144, 81] width 28 height 17
click at [113, 88] on button "前天" at bounding box center [116, 81] width 28 height 17
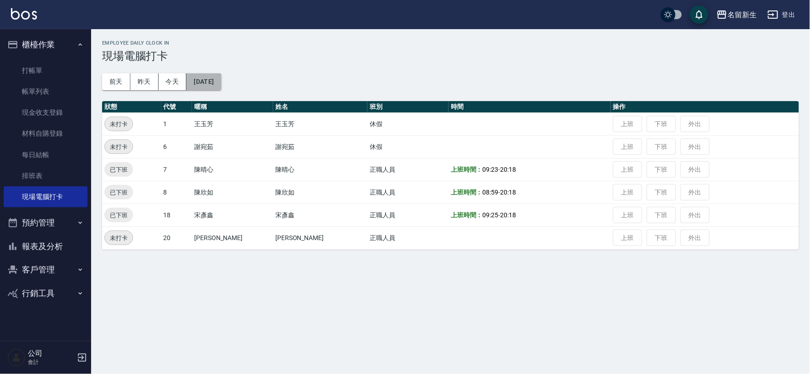
click at [218, 80] on button "[DATE]" at bounding box center [203, 81] width 35 height 17
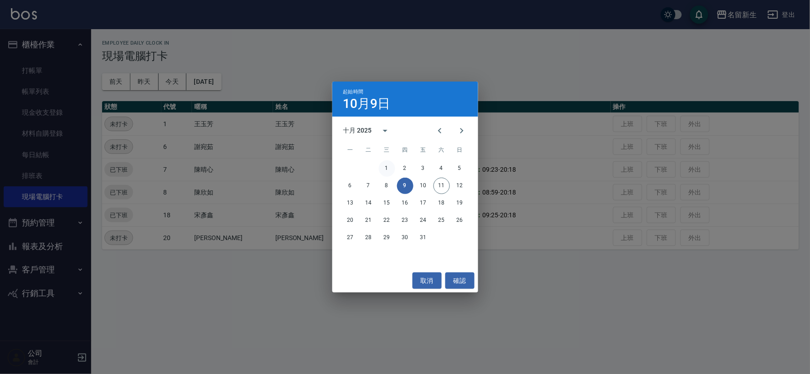
click at [392, 166] on button "1" at bounding box center [387, 168] width 16 height 16
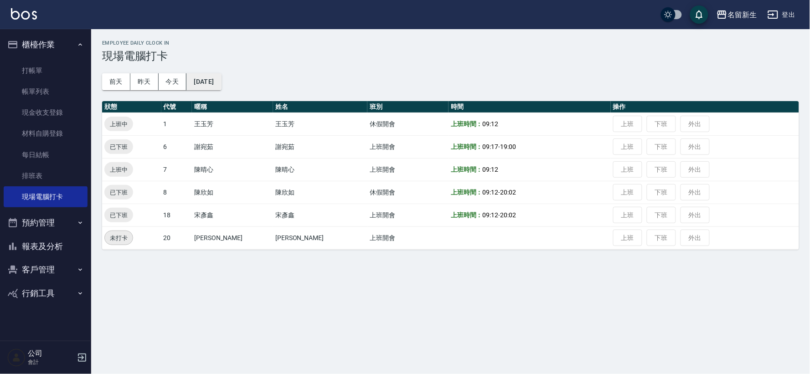
click at [221, 75] on button "[DATE]" at bounding box center [203, 81] width 35 height 17
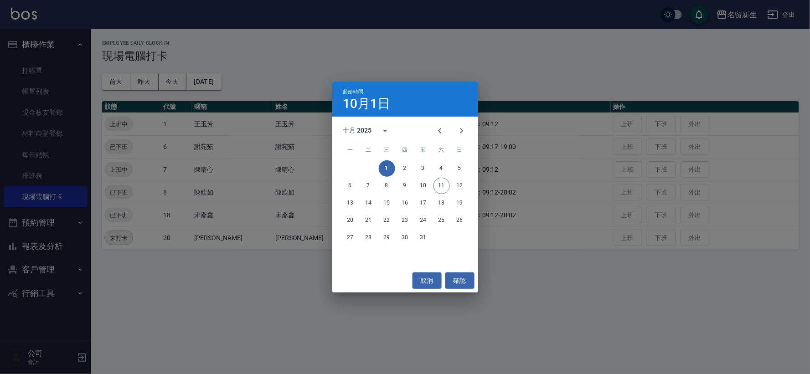
click at [294, 142] on div "起始時間 10月1日 十月 2025 一 二 三 四 五 六 日 1 2 3 4 5 6 7 8 9 10 11 12 13 14 15 16 17 18 1…" at bounding box center [405, 187] width 810 height 374
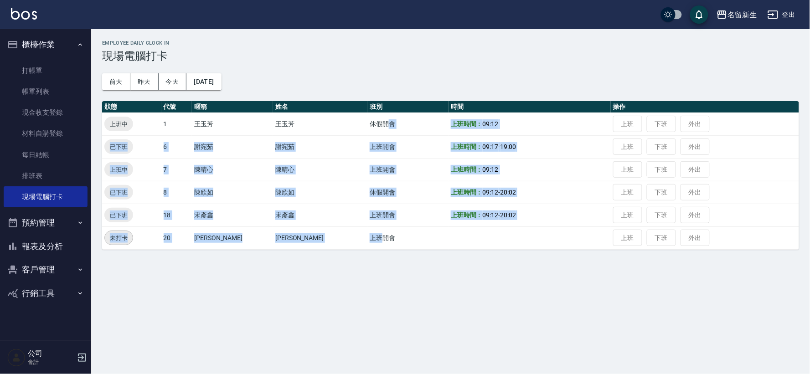
drag, startPoint x: 353, startPoint y: 121, endPoint x: 348, endPoint y: 229, distance: 108.6
click at [348, 229] on tbody "上班中 1 王玉芳 王玉芳 休假開會 上班時間： 09:12 上班 下班 外出 已下班 6 謝宛茹 謝宛茹 上班開會 上班時間： 09:17 - 19:00 …" at bounding box center [450, 181] width 697 height 137
click at [367, 229] on td "上班開會" at bounding box center [407, 238] width 81 height 23
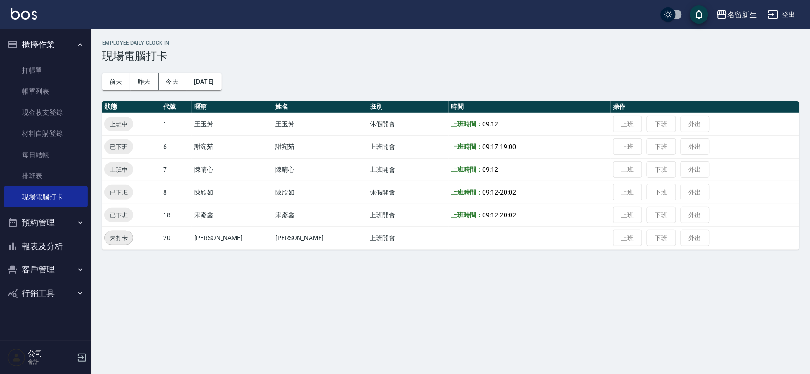
click at [67, 231] on button "預約管理" at bounding box center [46, 223] width 84 height 24
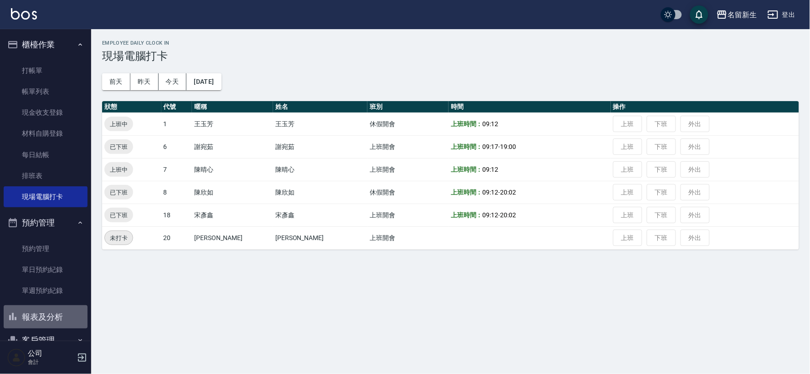
click at [49, 307] on button "報表及分析" at bounding box center [46, 317] width 84 height 24
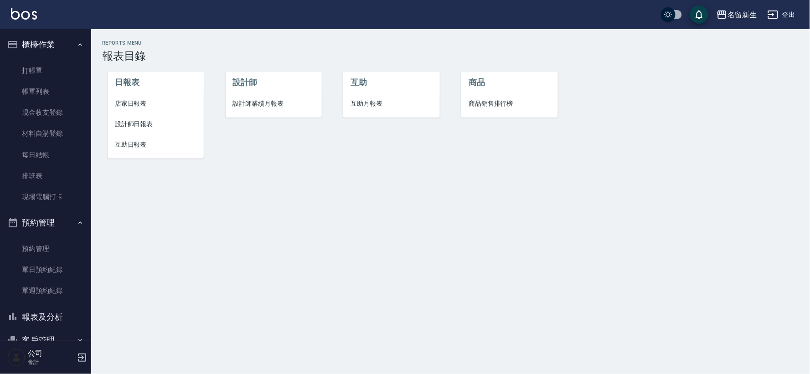
click at [300, 54] on div "設計師 設計師業績月報表" at bounding box center [268, 110] width 118 height 116
click at [257, 105] on span "設計師業績月報表" at bounding box center [274, 104] width 82 height 10
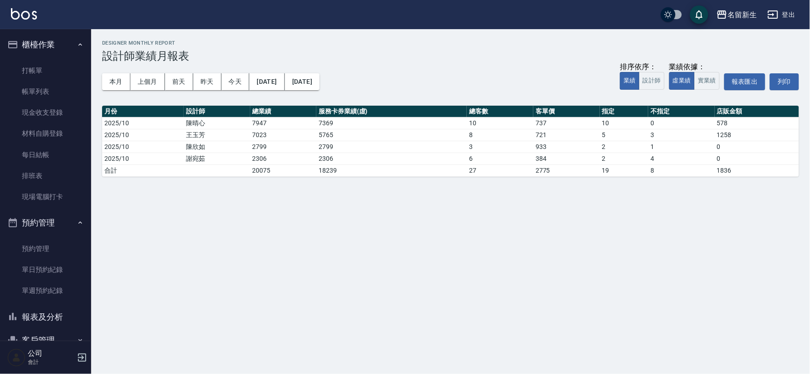
click at [49, 319] on button "報表及分析" at bounding box center [46, 317] width 84 height 24
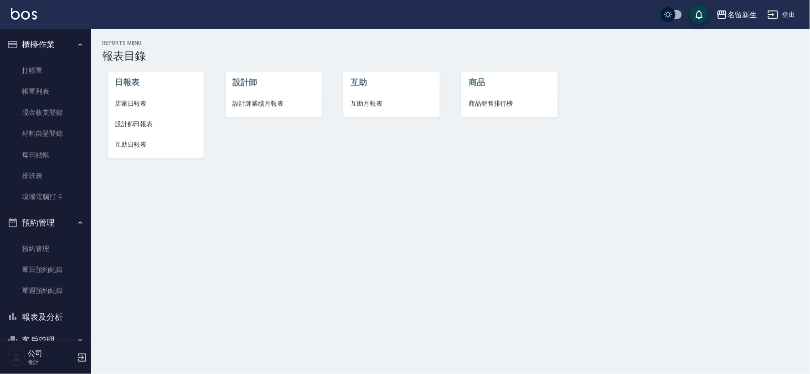
click at [143, 96] on li "店家日報表" at bounding box center [156, 103] width 96 height 21
